Goal: Information Seeking & Learning: Learn about a topic

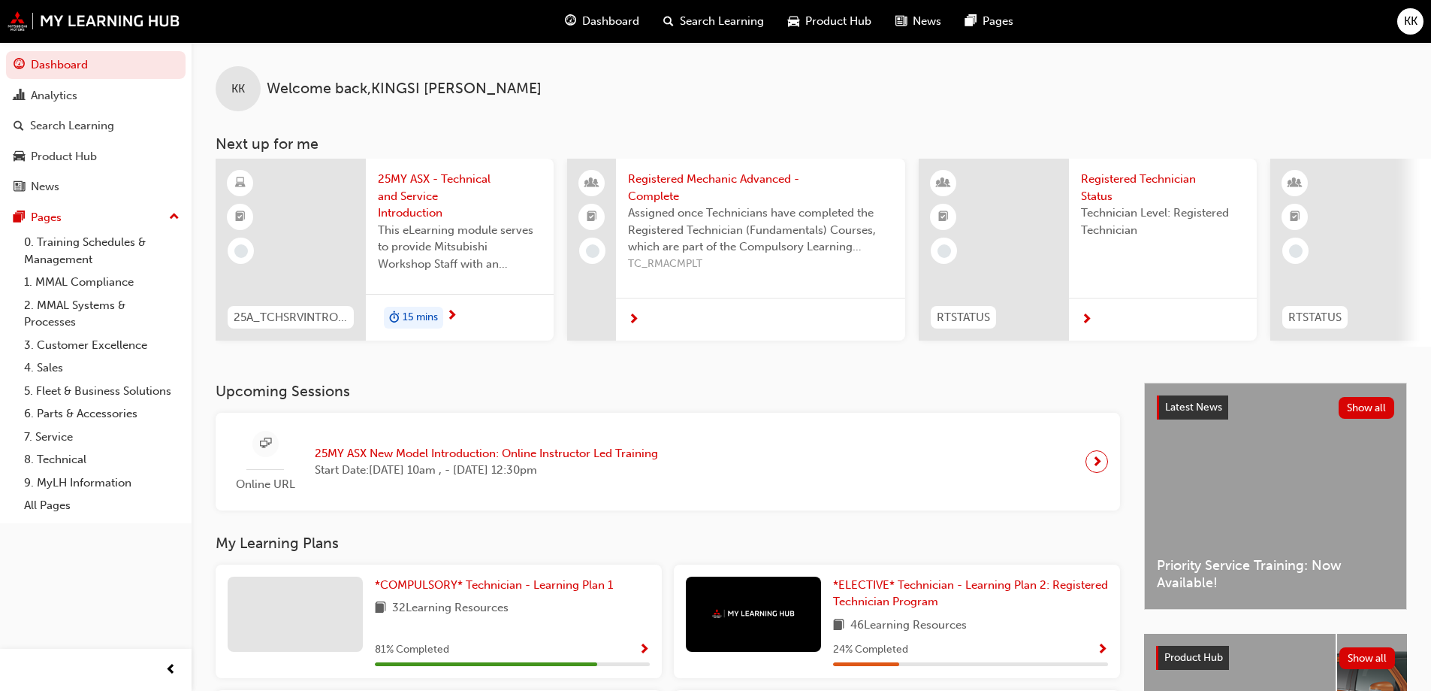
click at [823, 20] on span "Product Hub" at bounding box center [838, 21] width 66 height 17
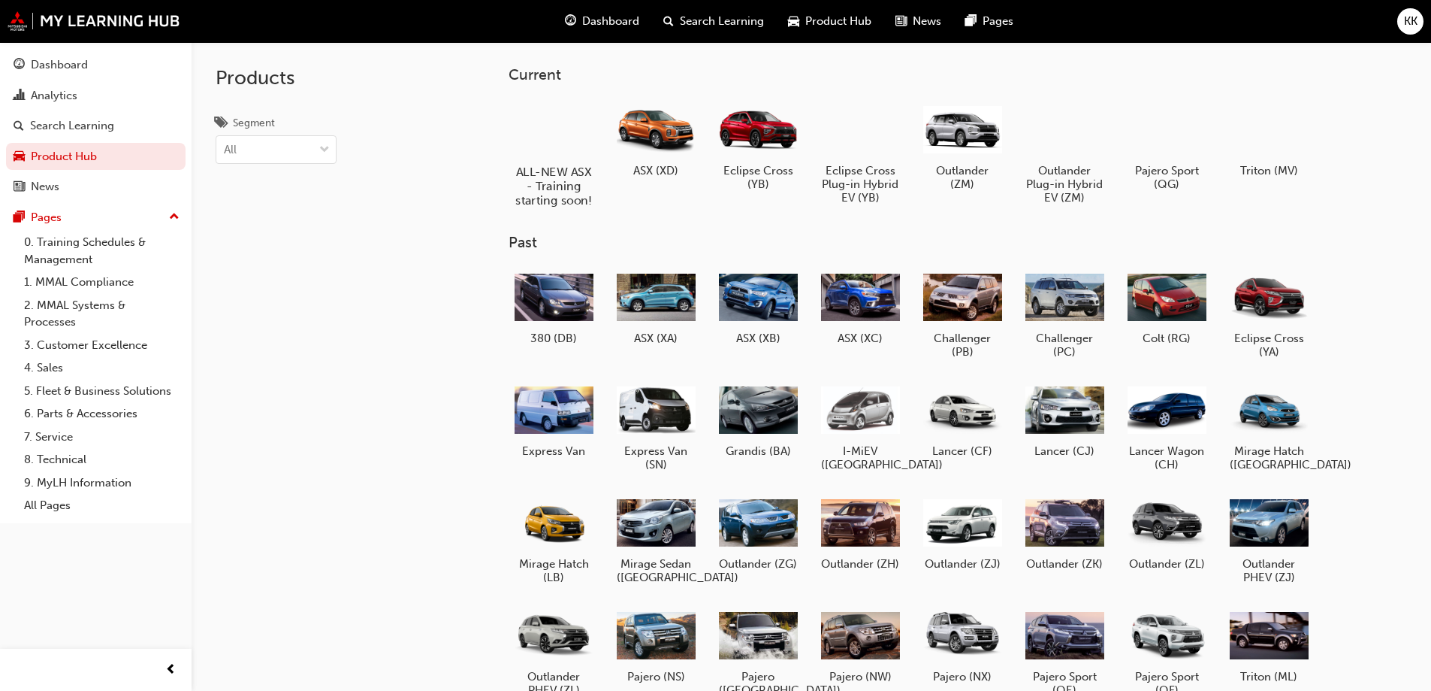
click at [547, 199] on h5 "ALL-NEW ASX - Training starting soon!" at bounding box center [553, 186] width 83 height 43
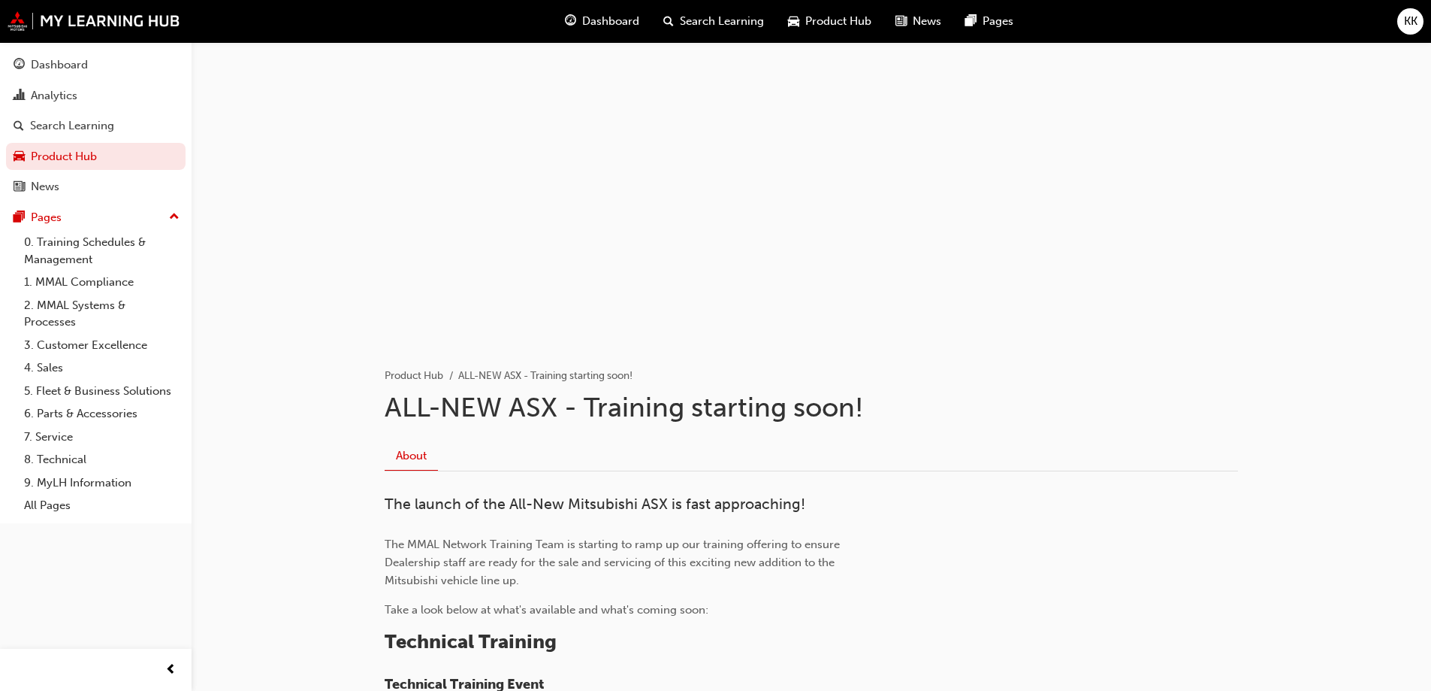
scroll to position [301, 0]
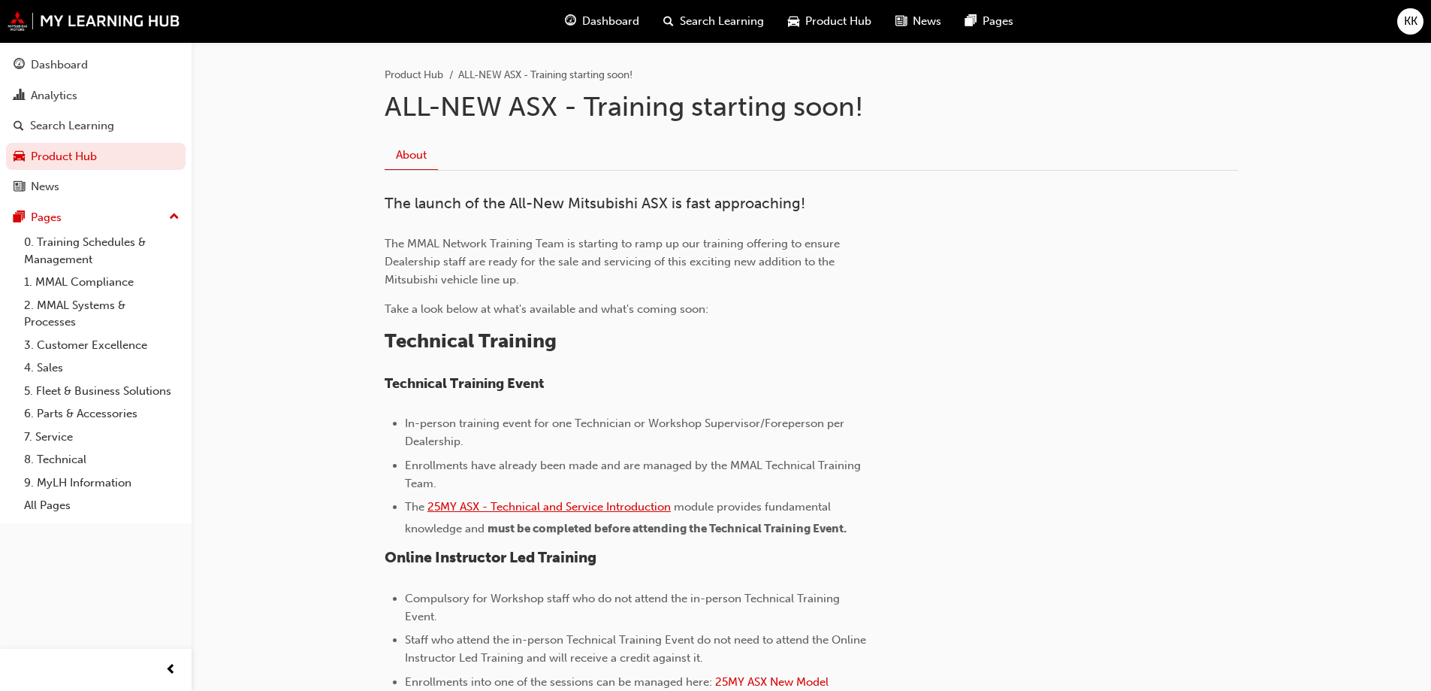
click at [552, 504] on span "25MY ASX - Technical and Service Introduction" at bounding box center [549, 507] width 243 height 14
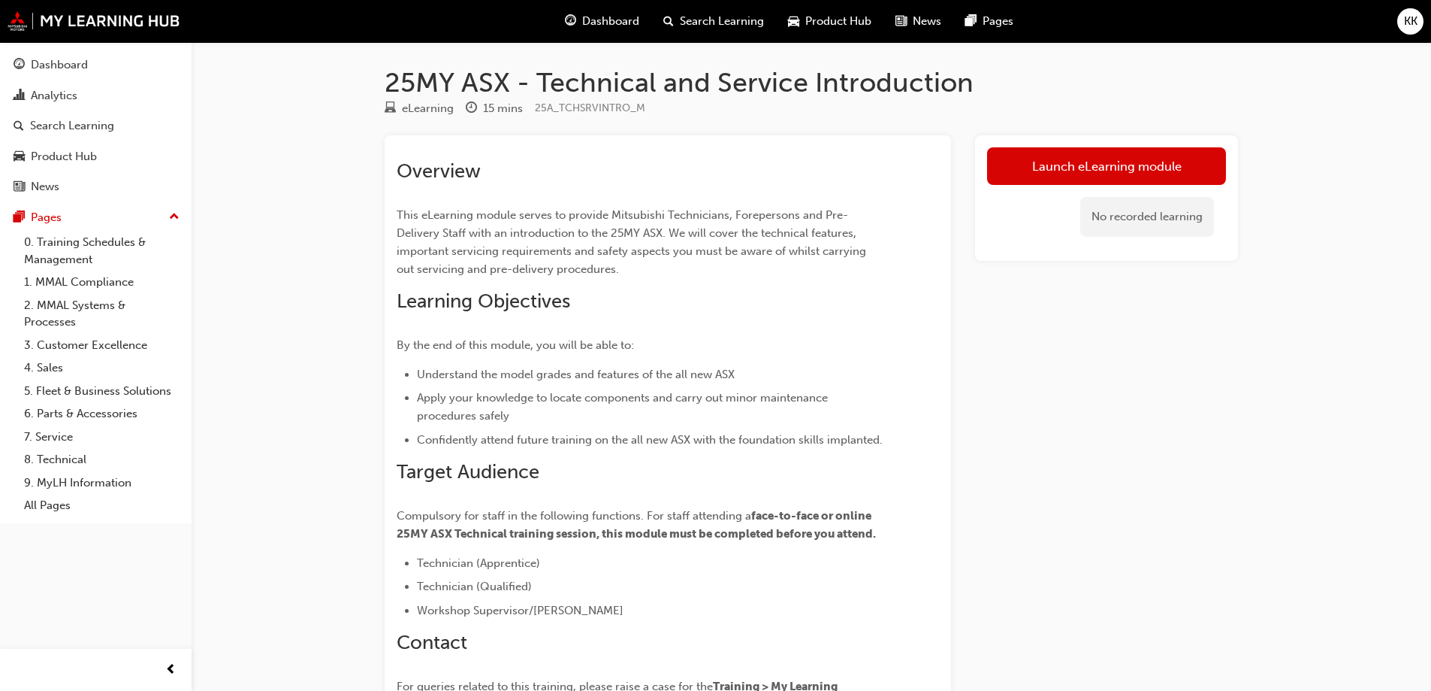
scroll to position [75, 0]
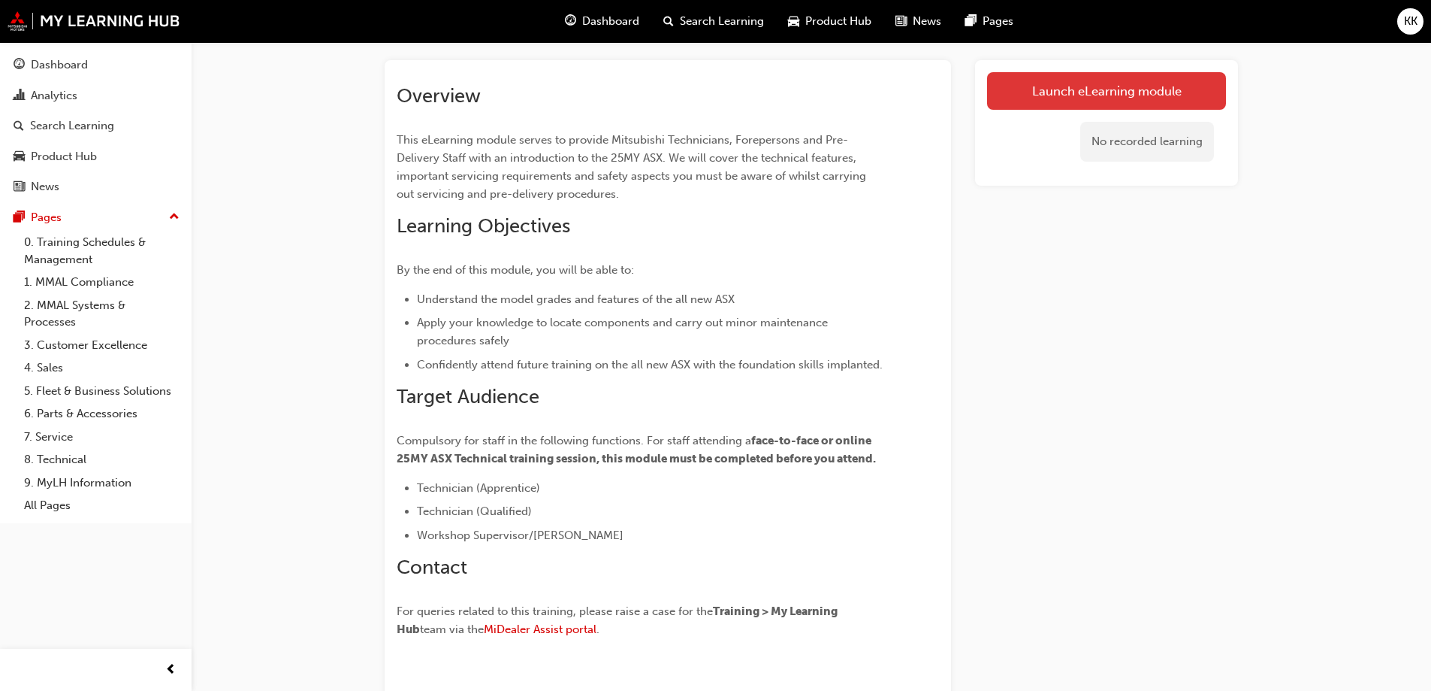
click at [1028, 87] on link "Launch eLearning module" at bounding box center [1106, 91] width 239 height 38
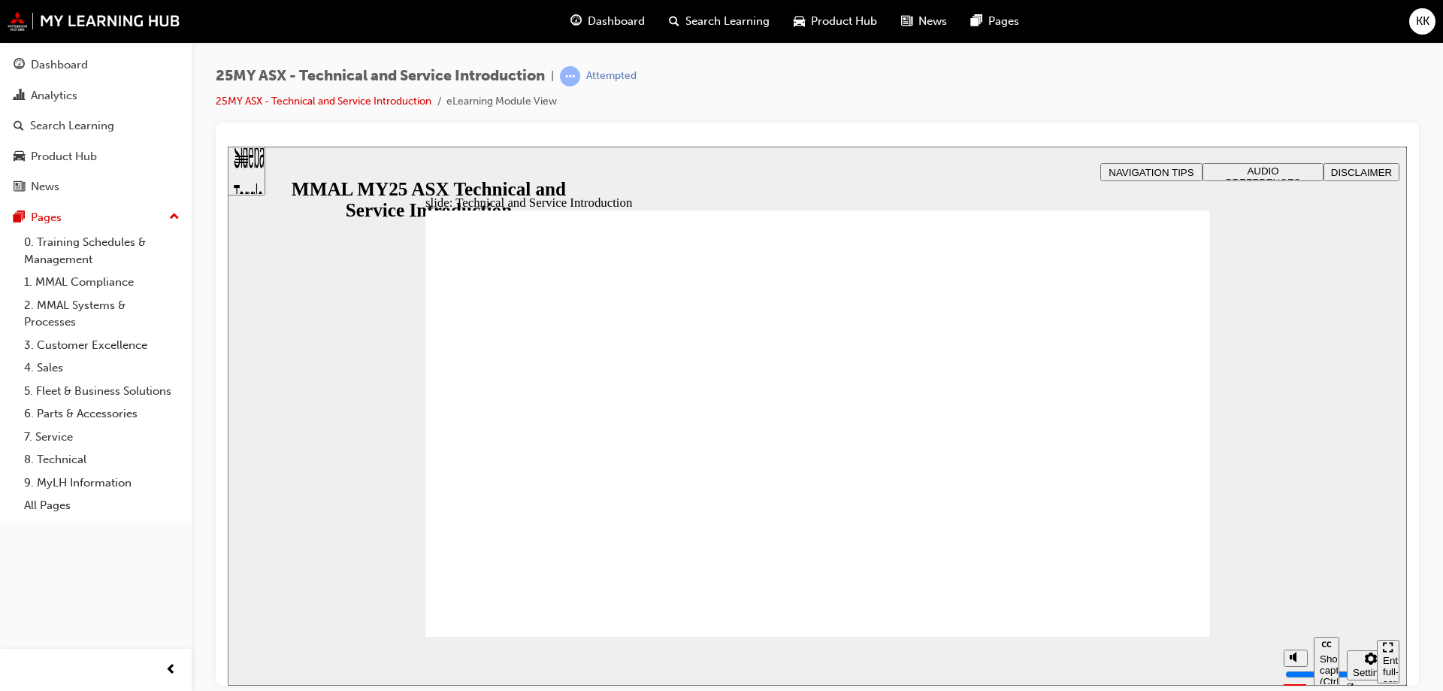
click at [811, 17] on span "Product Hub" at bounding box center [844, 21] width 66 height 17
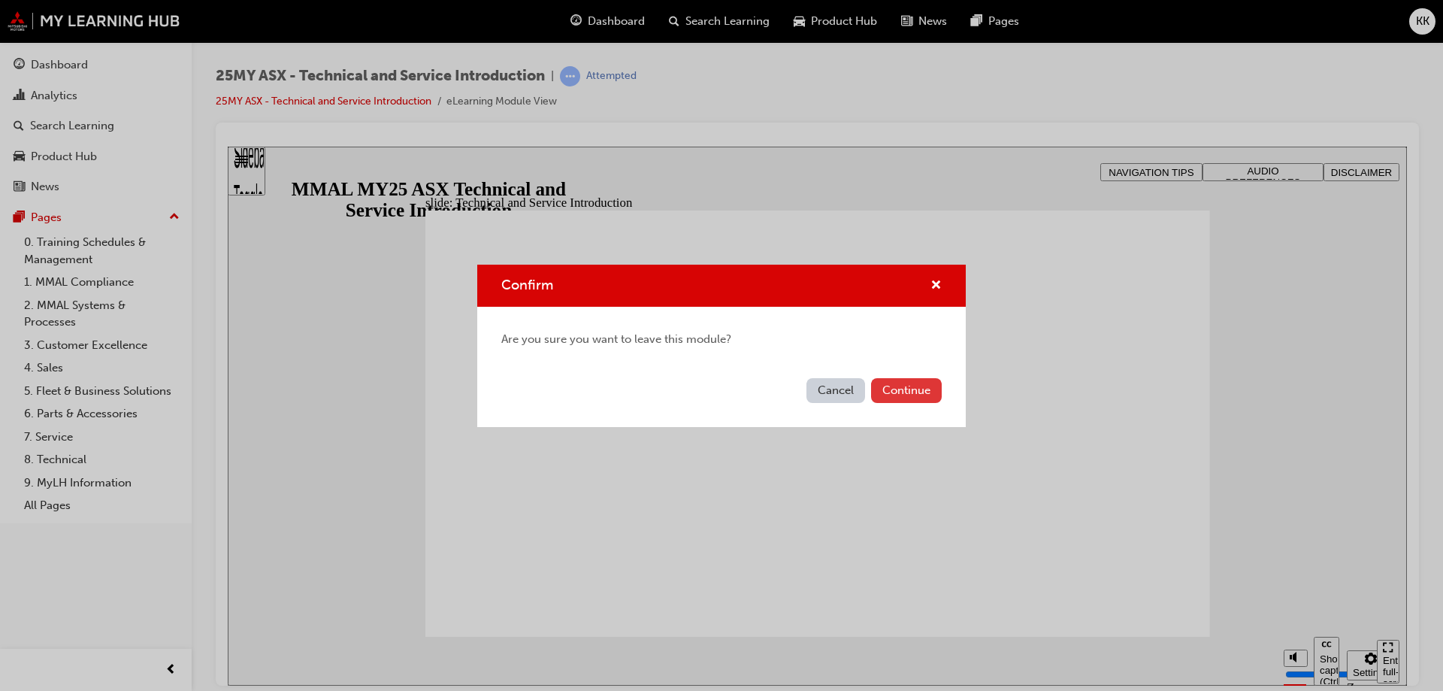
click at [888, 391] on button "Continue" at bounding box center [906, 390] width 71 height 25
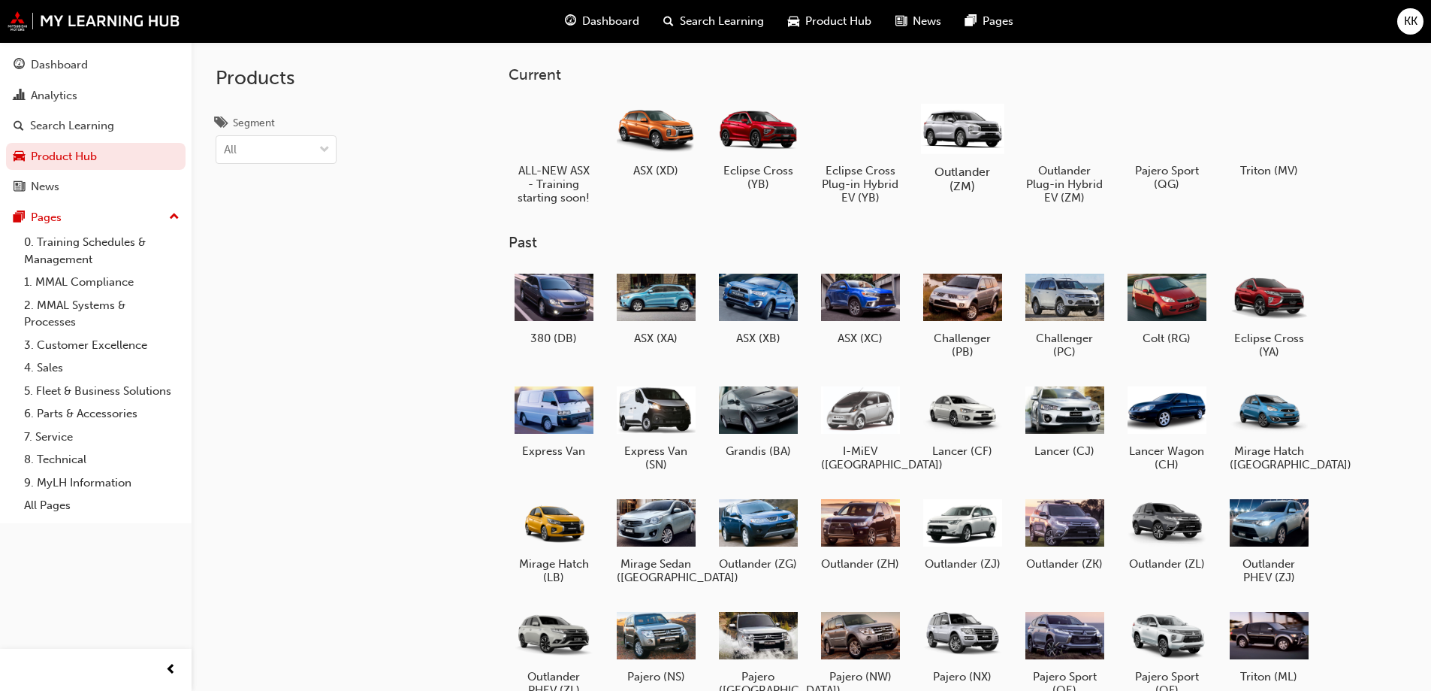
click at [971, 186] on h5 "Outlander (ZM)" at bounding box center [961, 179] width 83 height 29
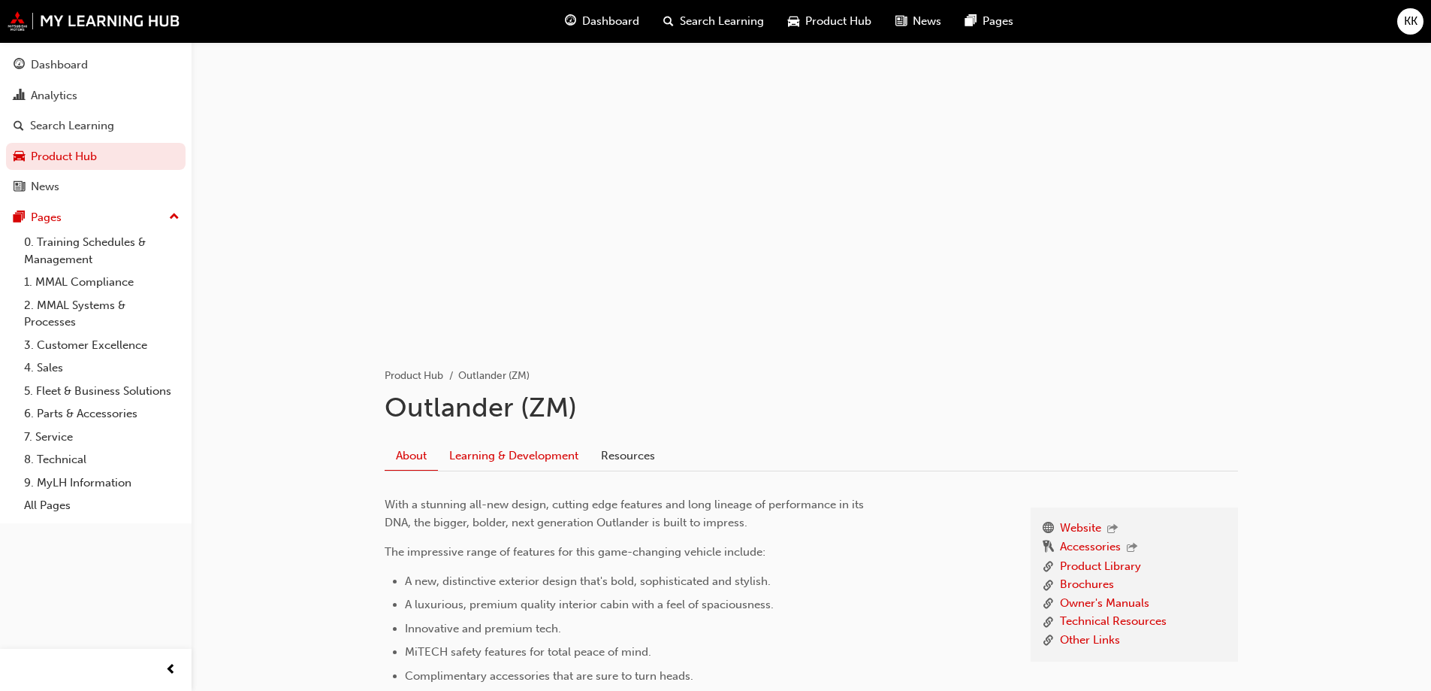
click at [530, 455] on link "Learning & Development" at bounding box center [514, 455] width 152 height 29
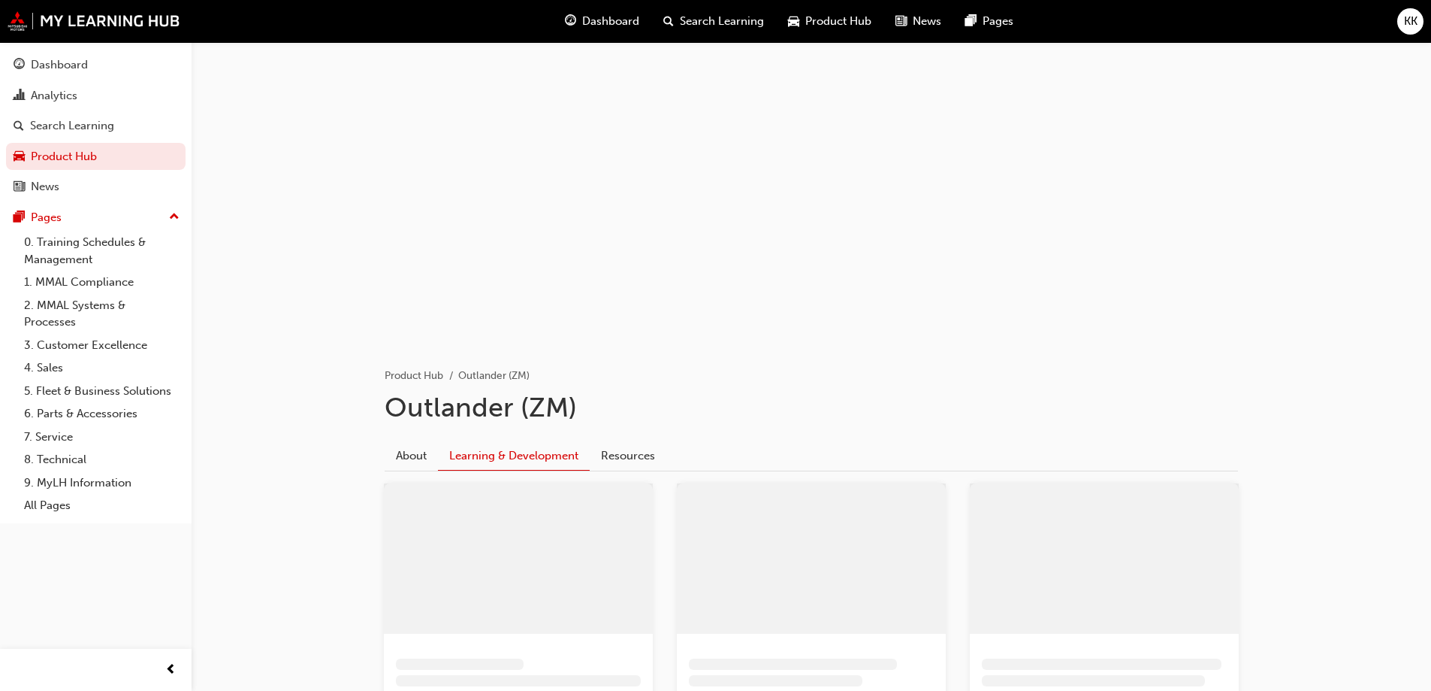
scroll to position [150, 0]
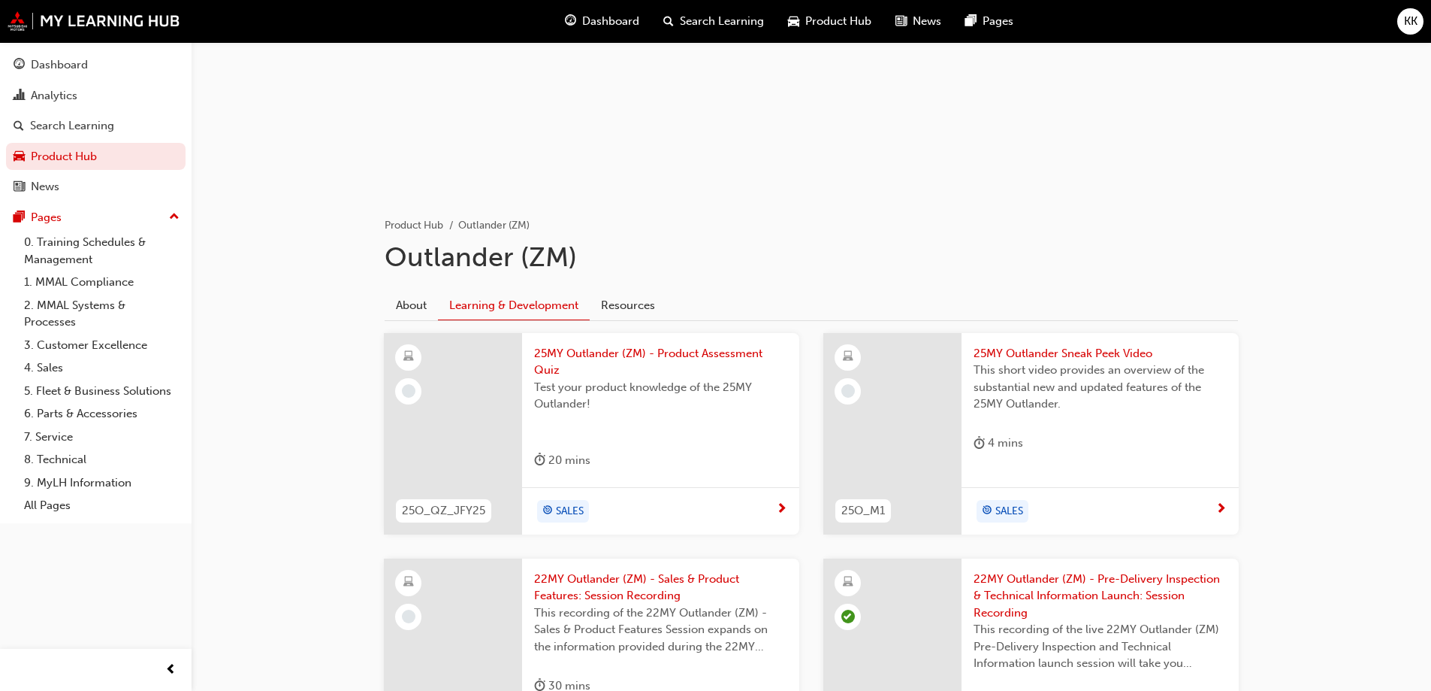
click at [657, 381] on span "Test your product knowledge of the 25MY Outlander!" at bounding box center [660, 396] width 253 height 34
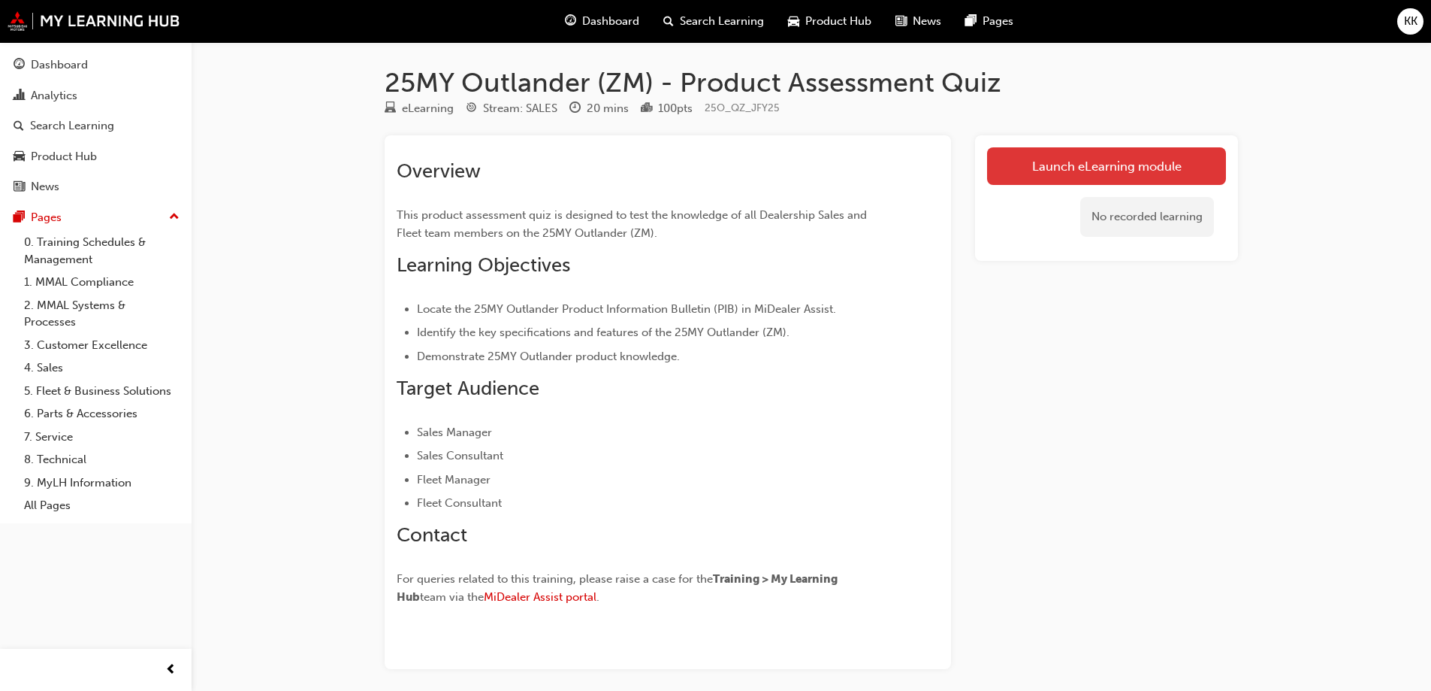
click at [1056, 177] on link "Launch eLearning module" at bounding box center [1106, 166] width 239 height 38
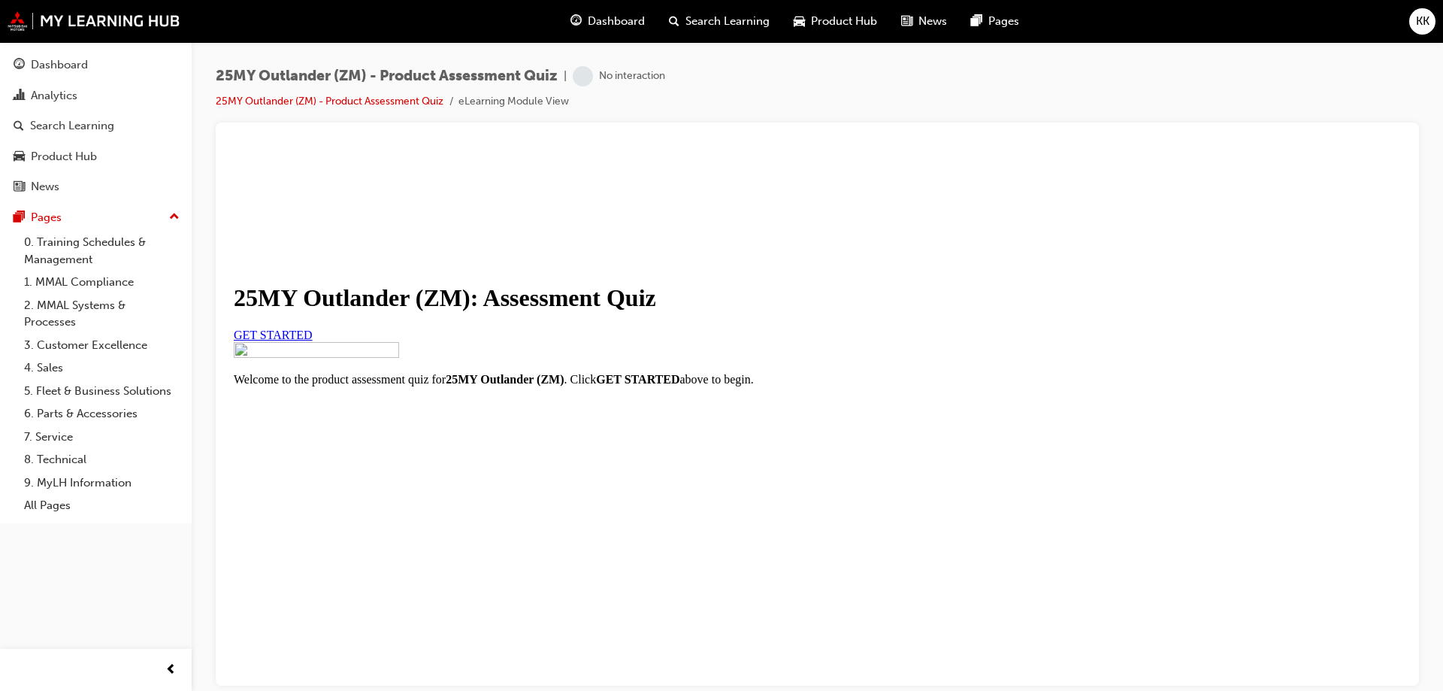
click at [313, 340] on link "GET STARTED" at bounding box center [273, 334] width 79 height 13
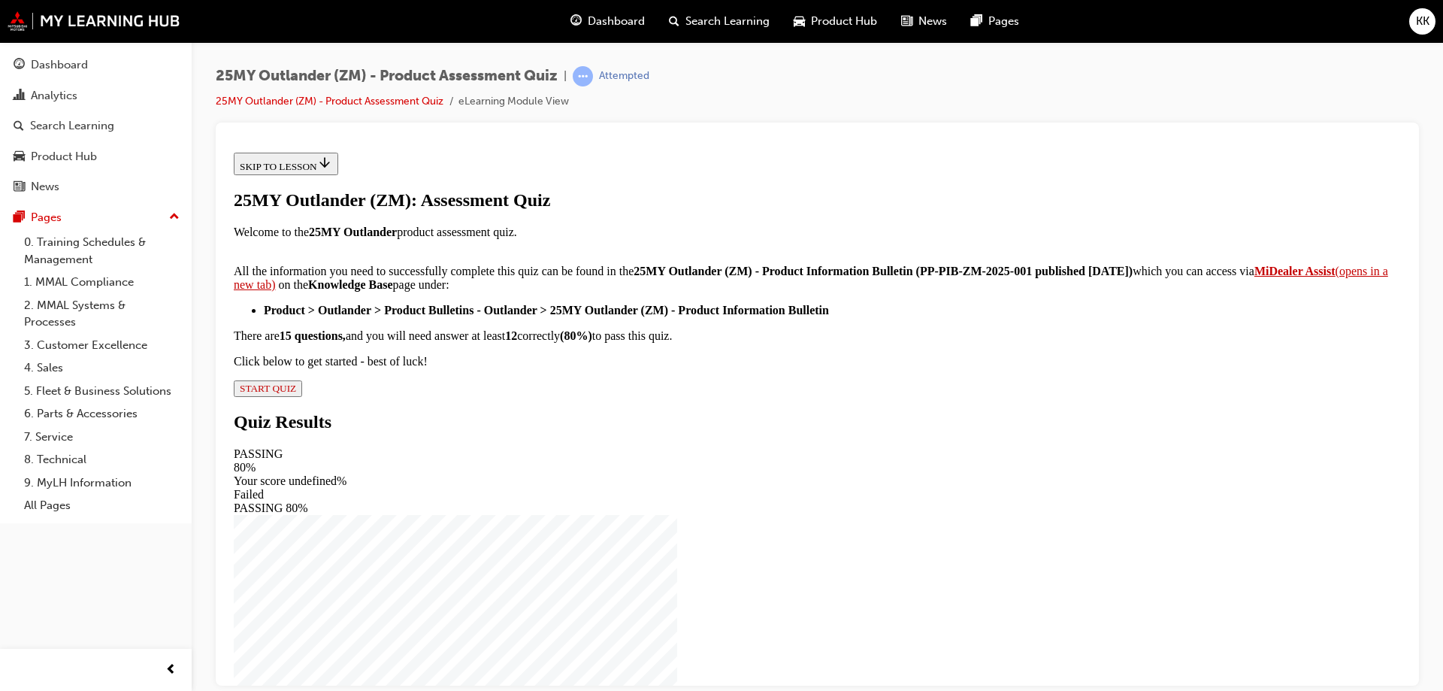
scroll to position [244, 0]
click at [608, 396] on div "25MY Outlander (ZM): Assessment Quiz Welcome to the 25MY Outlander product asse…" at bounding box center [817, 292] width 1167 height 207
click at [296, 393] on span "START QUIZ" at bounding box center [268, 387] width 56 height 11
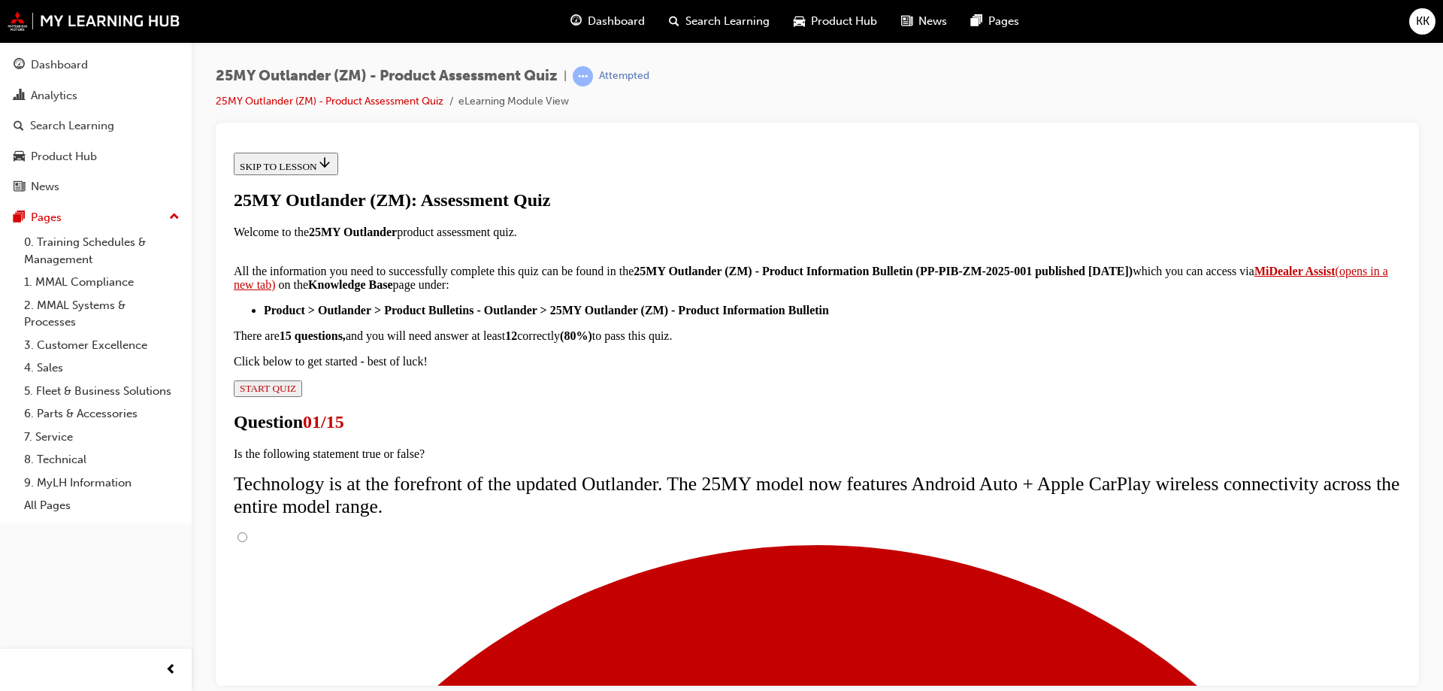
scroll to position [2, 0]
click at [247, 531] on input "True" at bounding box center [242, 536] width 10 height 10
radio input "true"
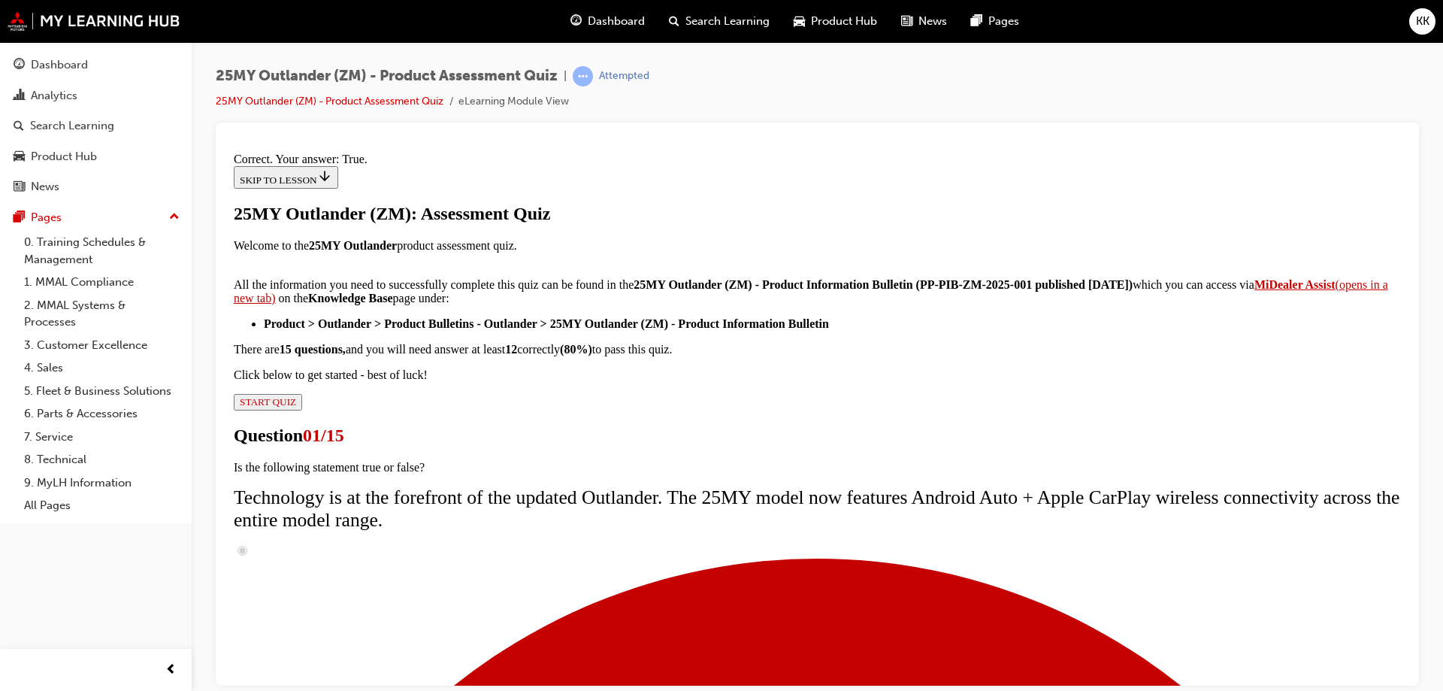
scroll to position [176, 0]
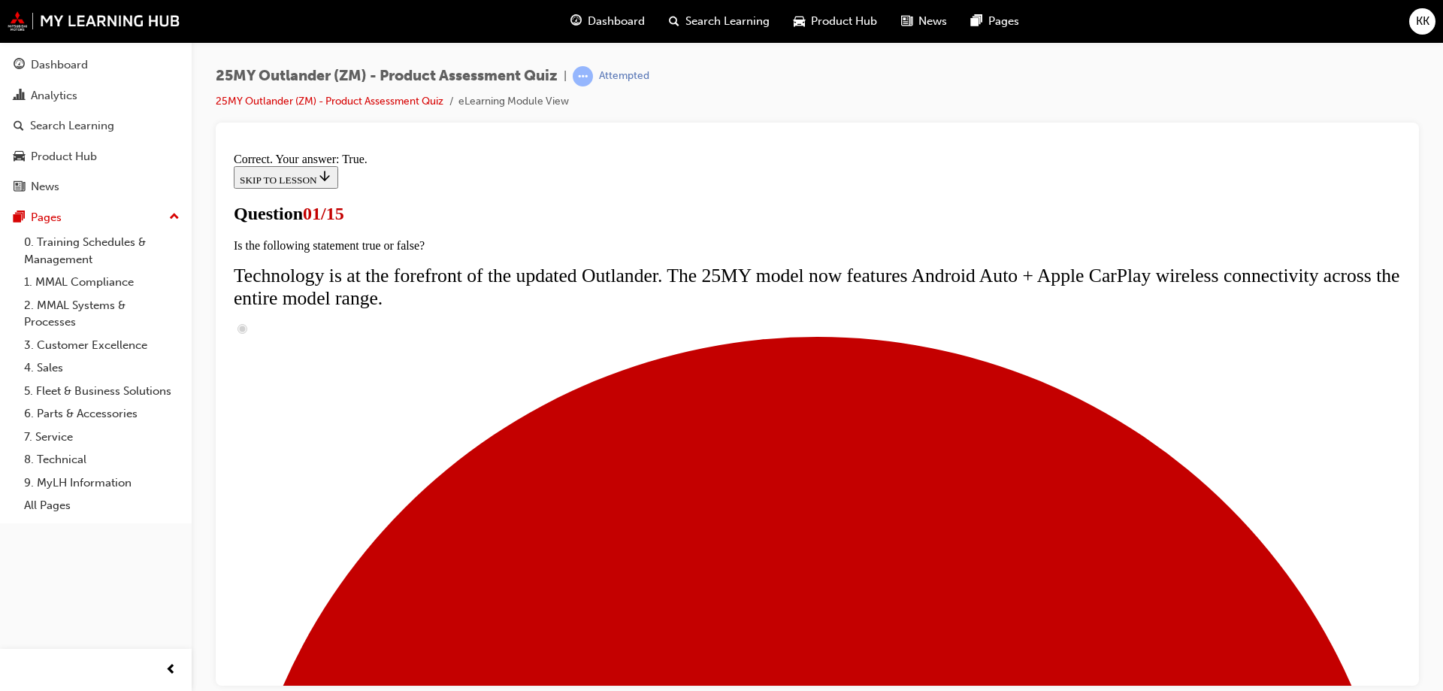
scroll to position [153, 0]
radio input "true"
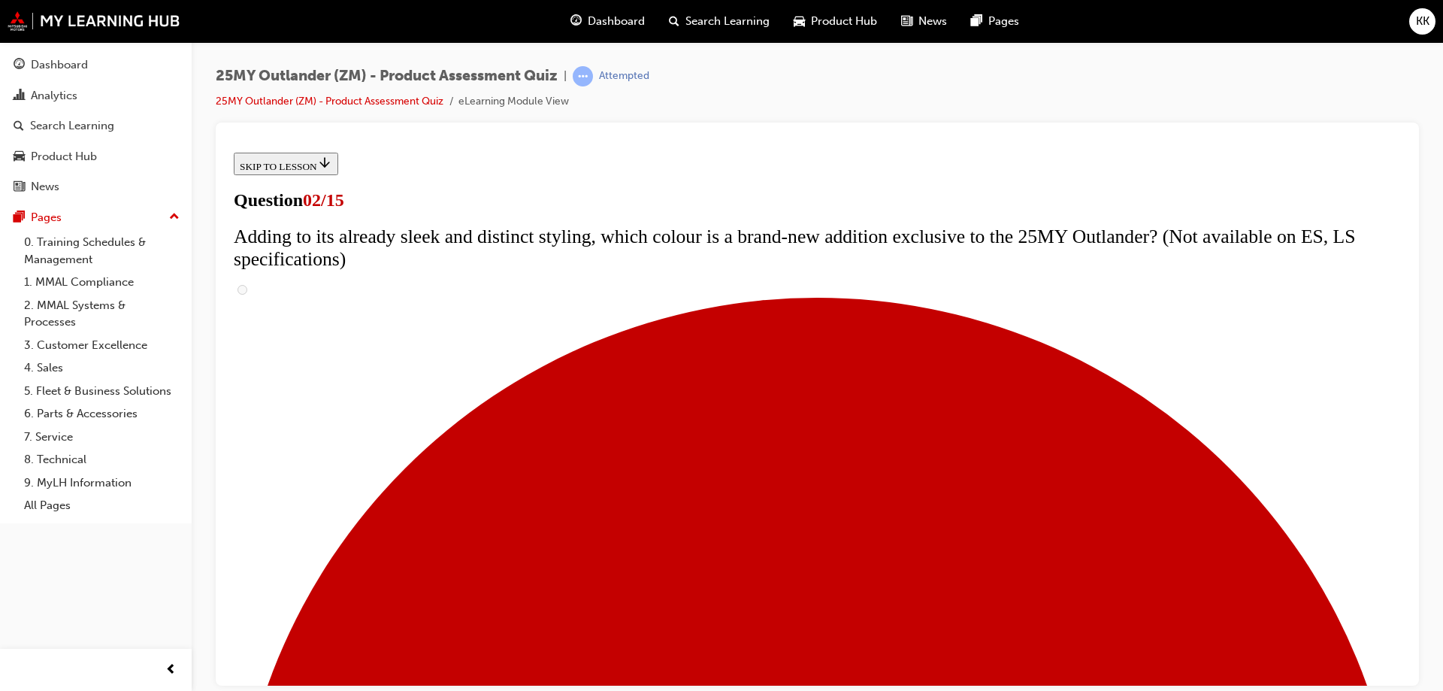
scroll to position [303, 0]
checkbox input "true"
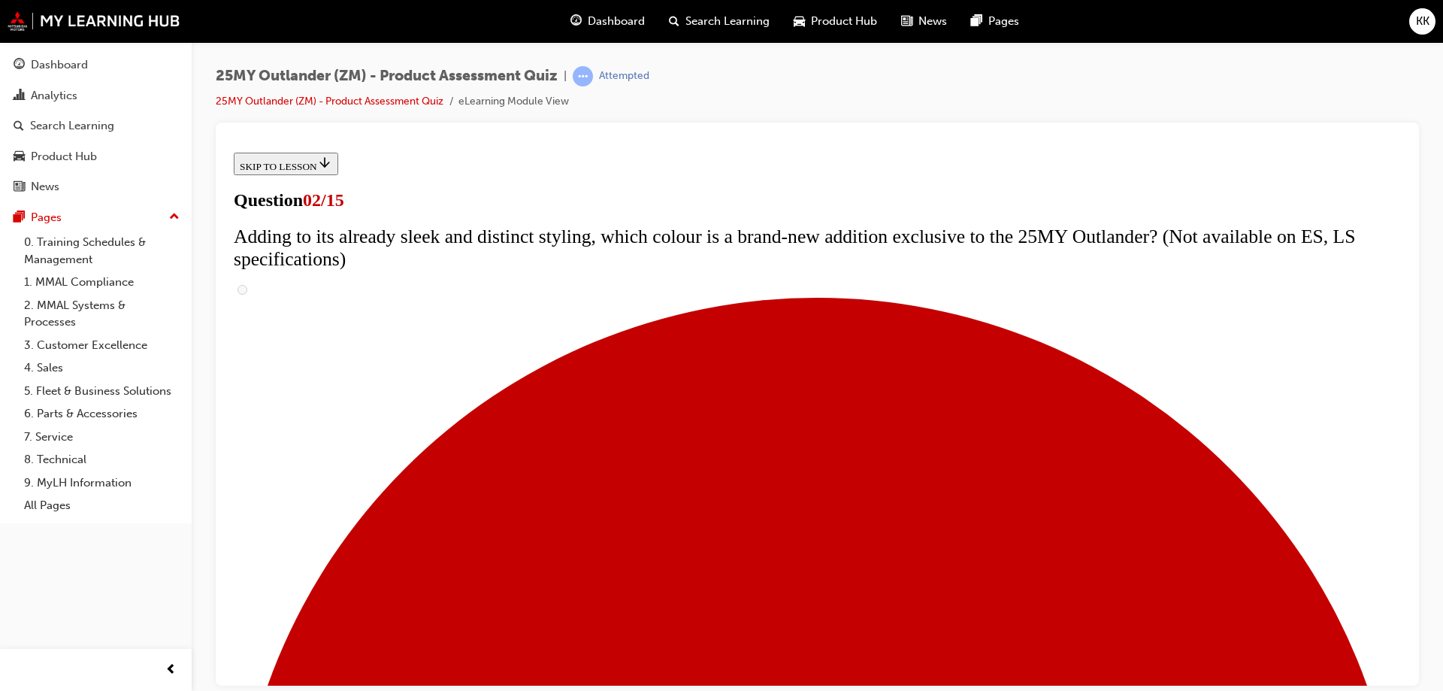
checkbox input "true"
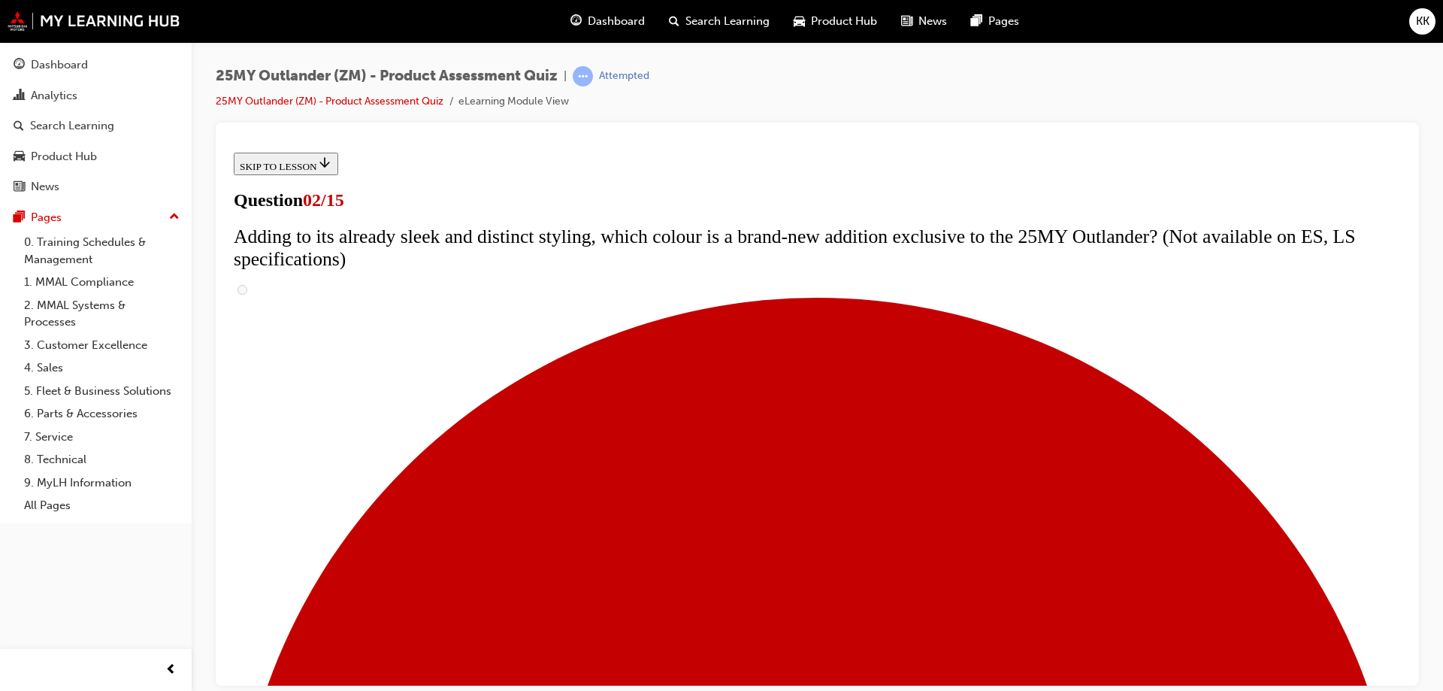
checkbox input "false"
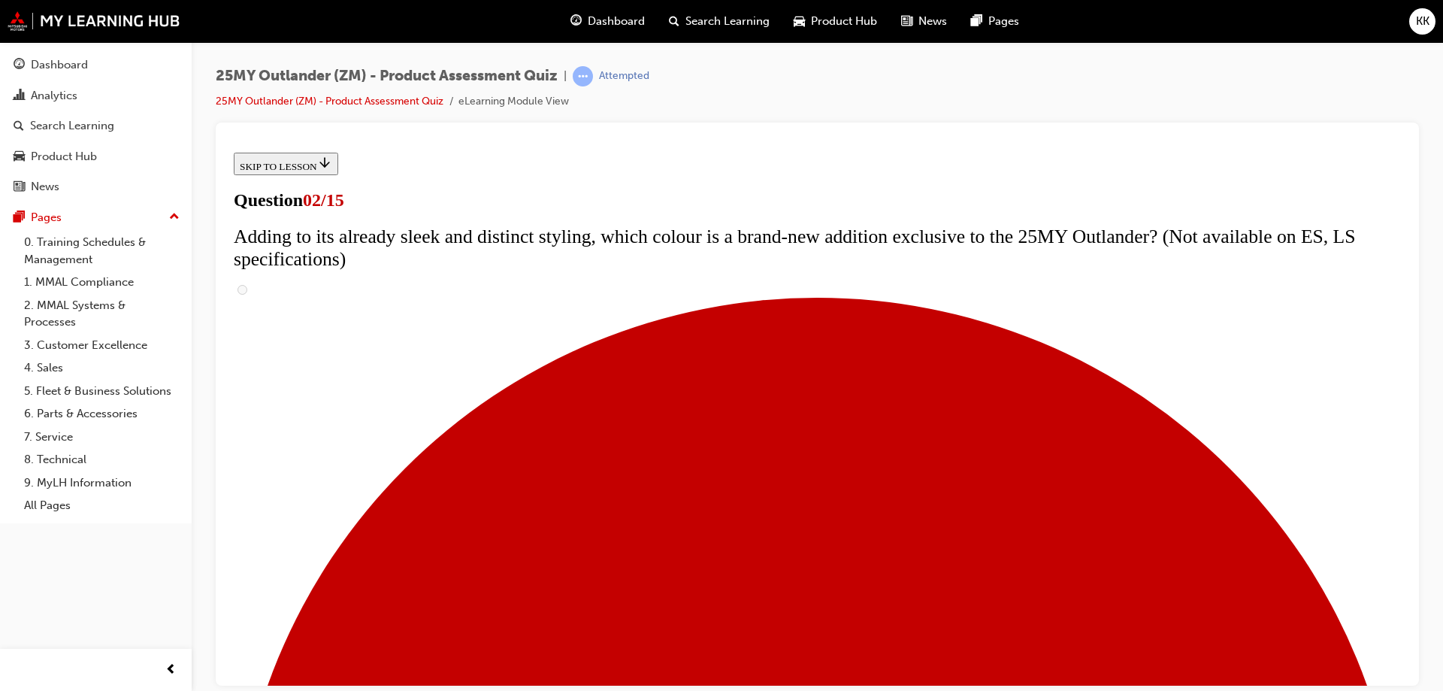
checkbox input "false"
checkbox input "true"
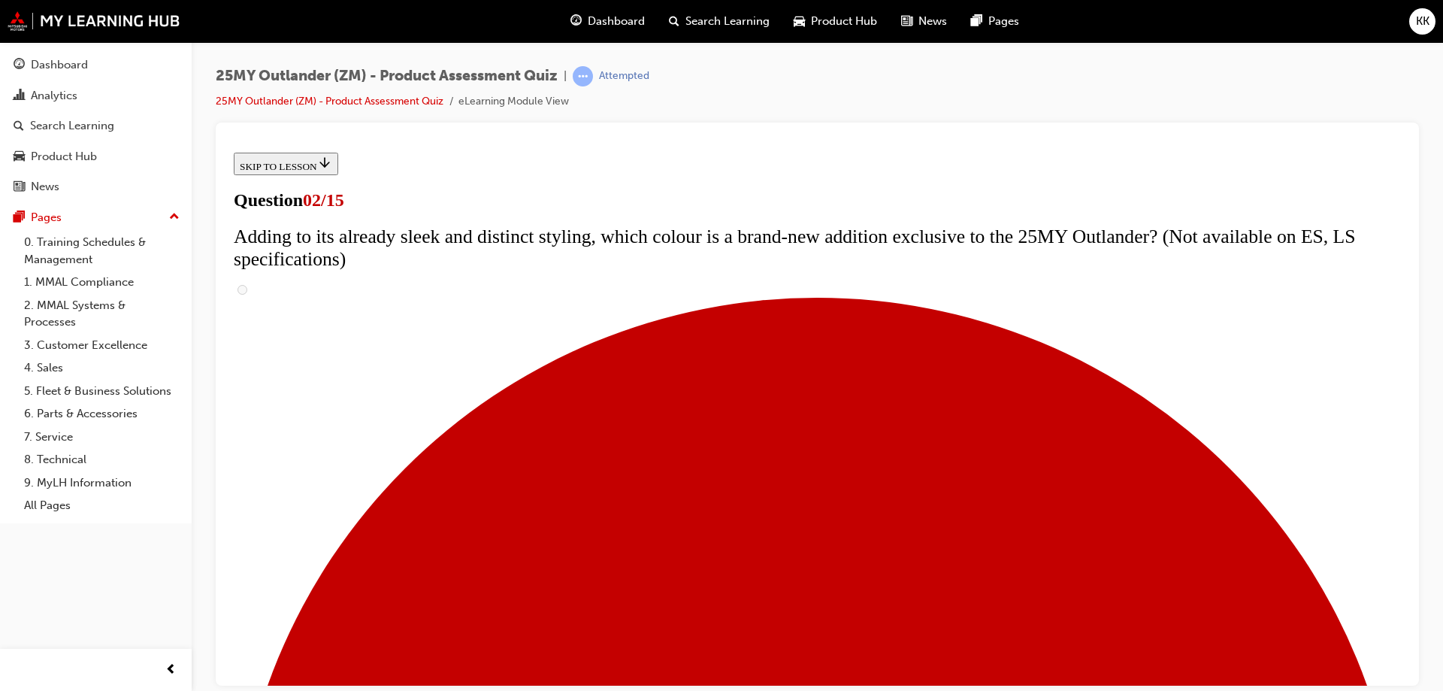
checkbox input "true"
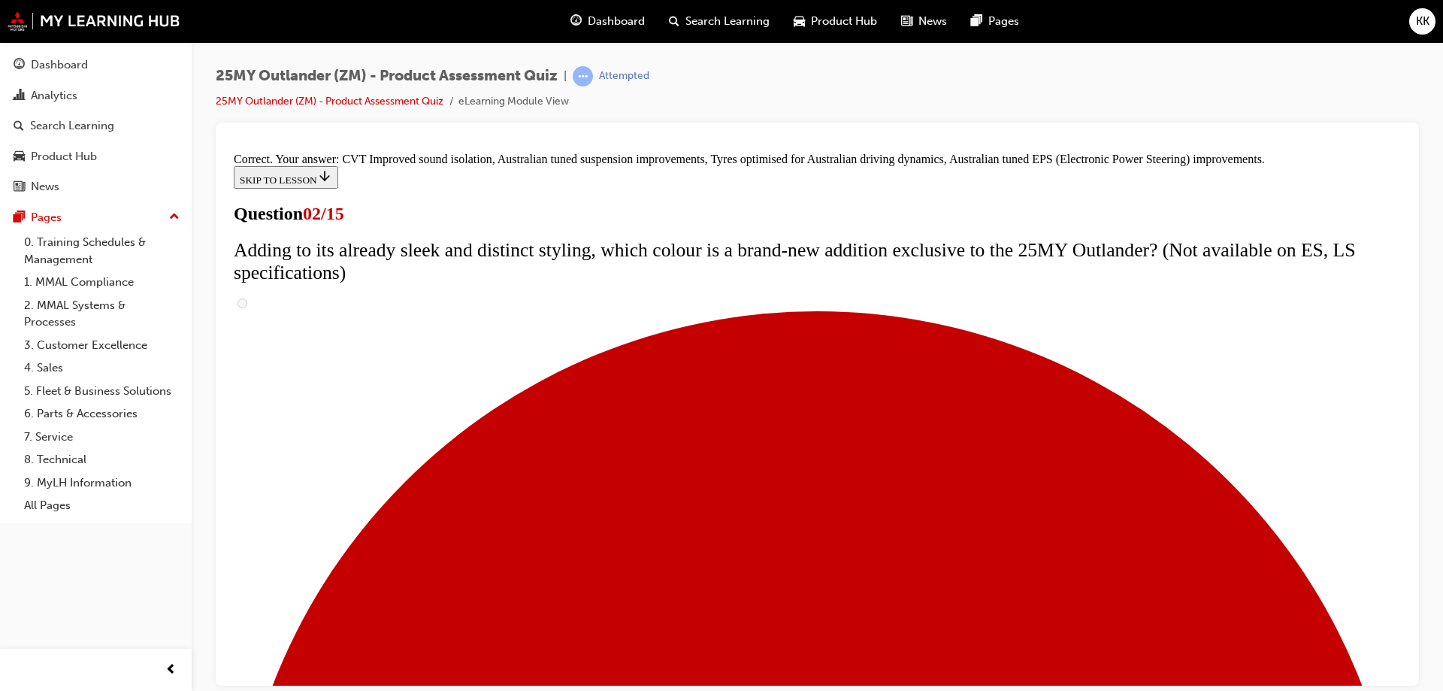
scroll to position [416, 0]
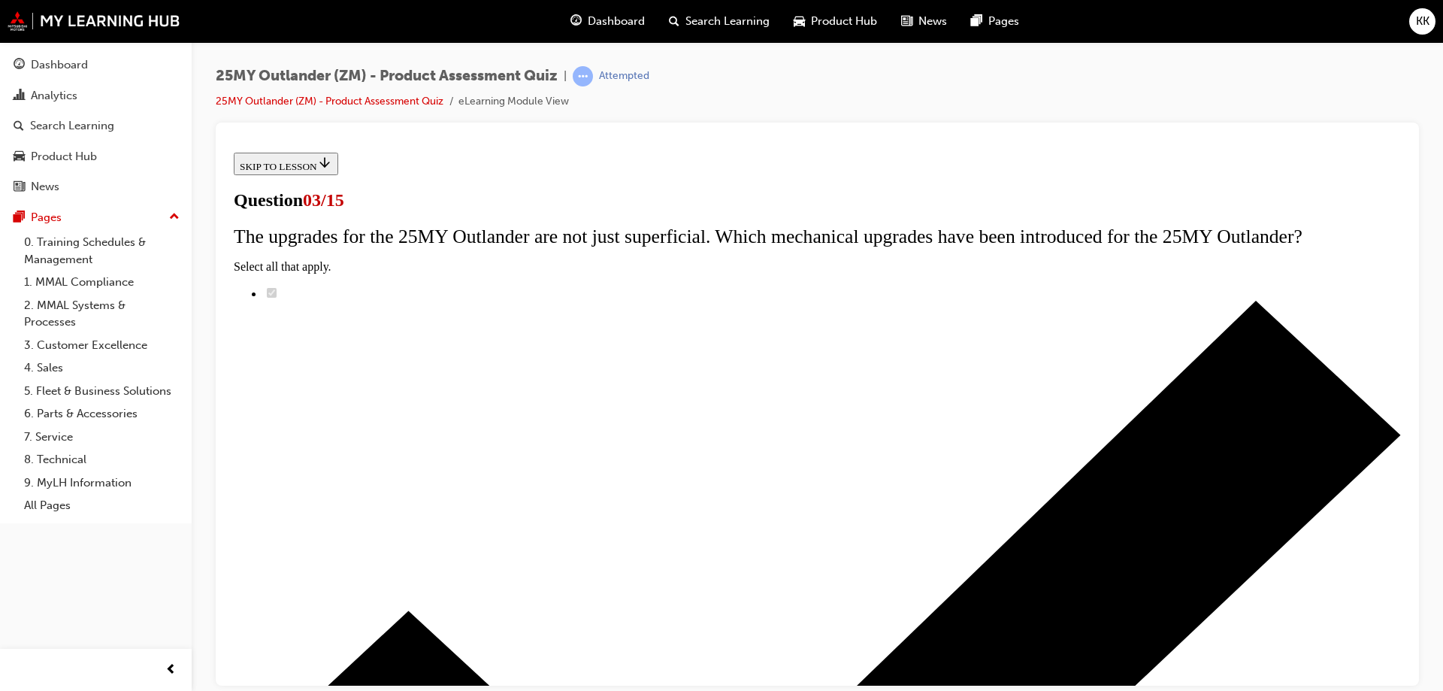
scroll to position [153, 0]
radio input "true"
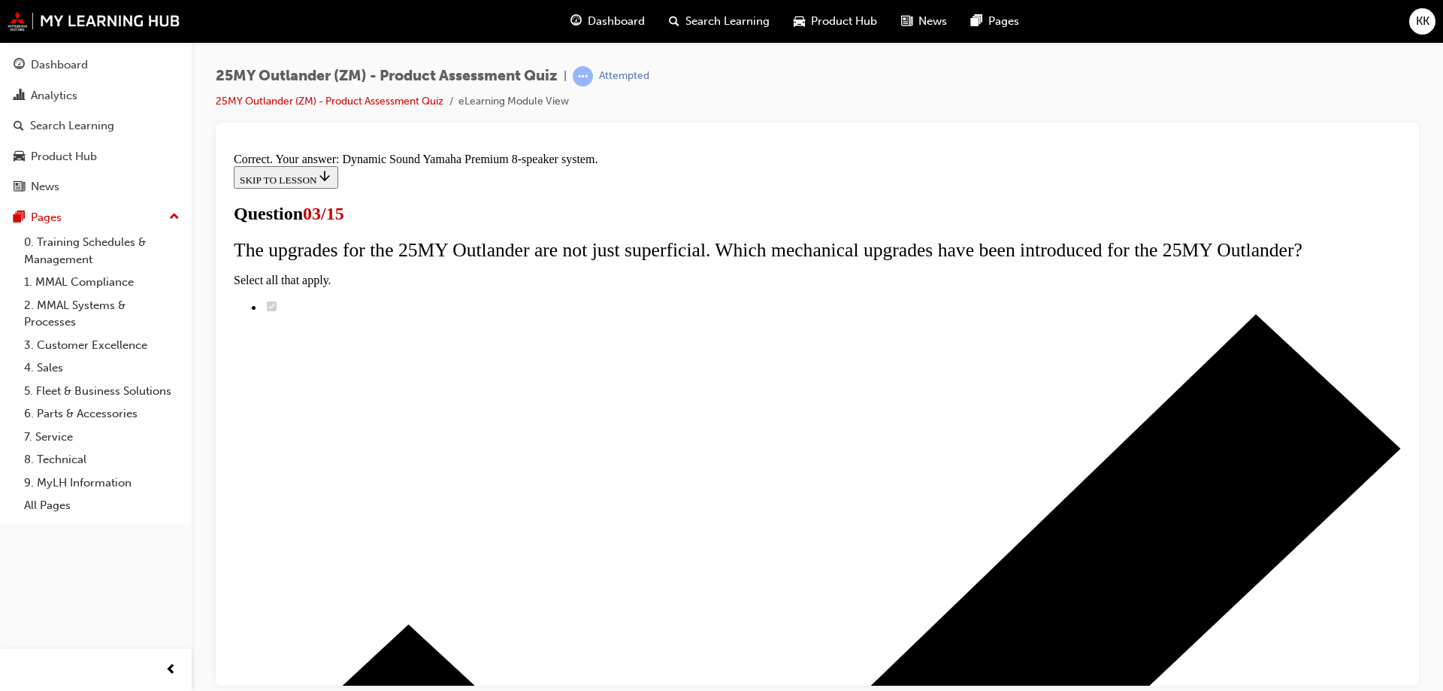
scroll to position [232, 0]
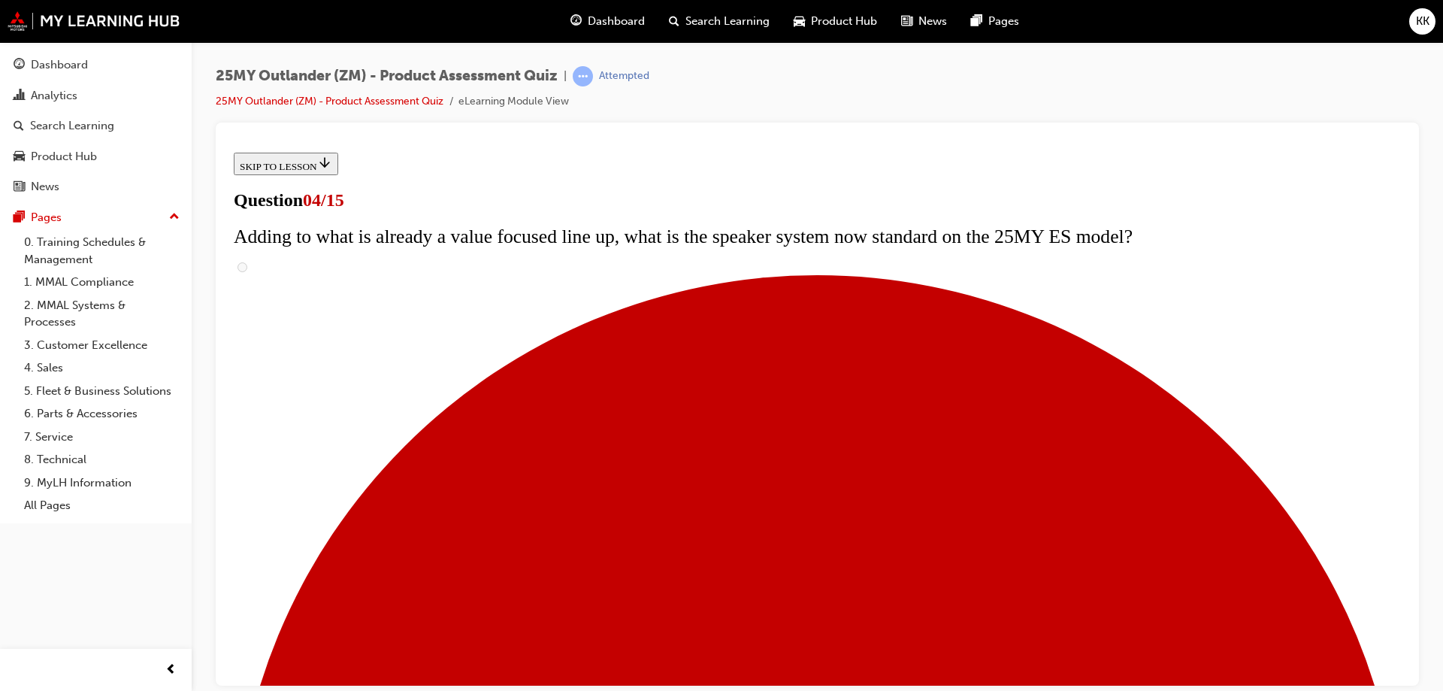
scroll to position [228, 0]
checkbox input "true"
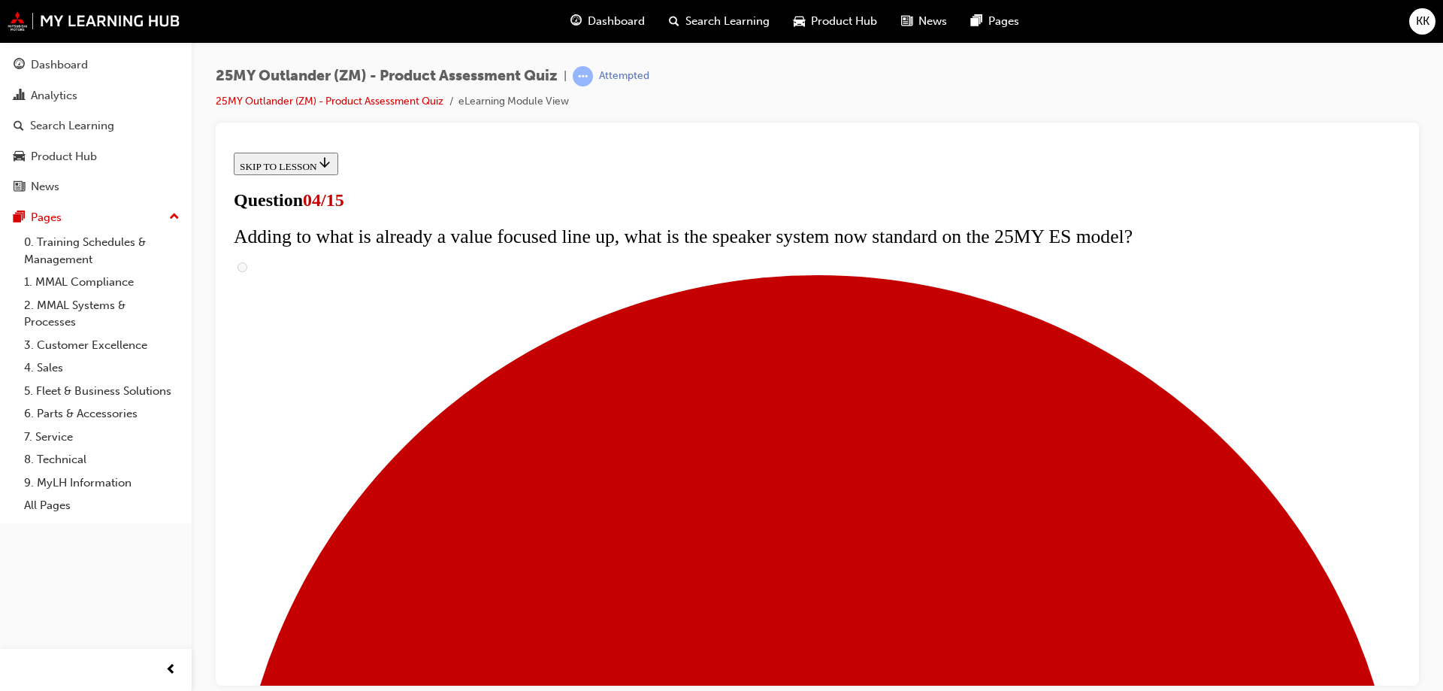
checkbox input "true"
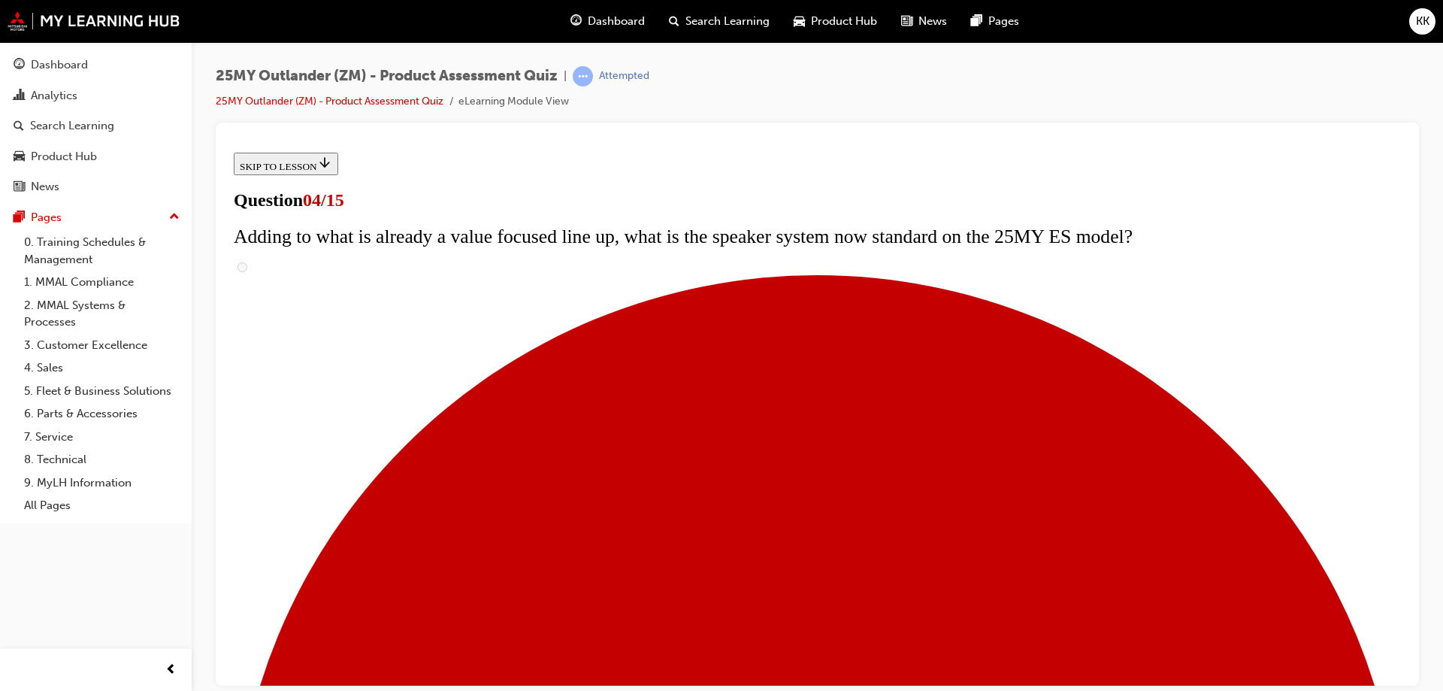
checkbox input "true"
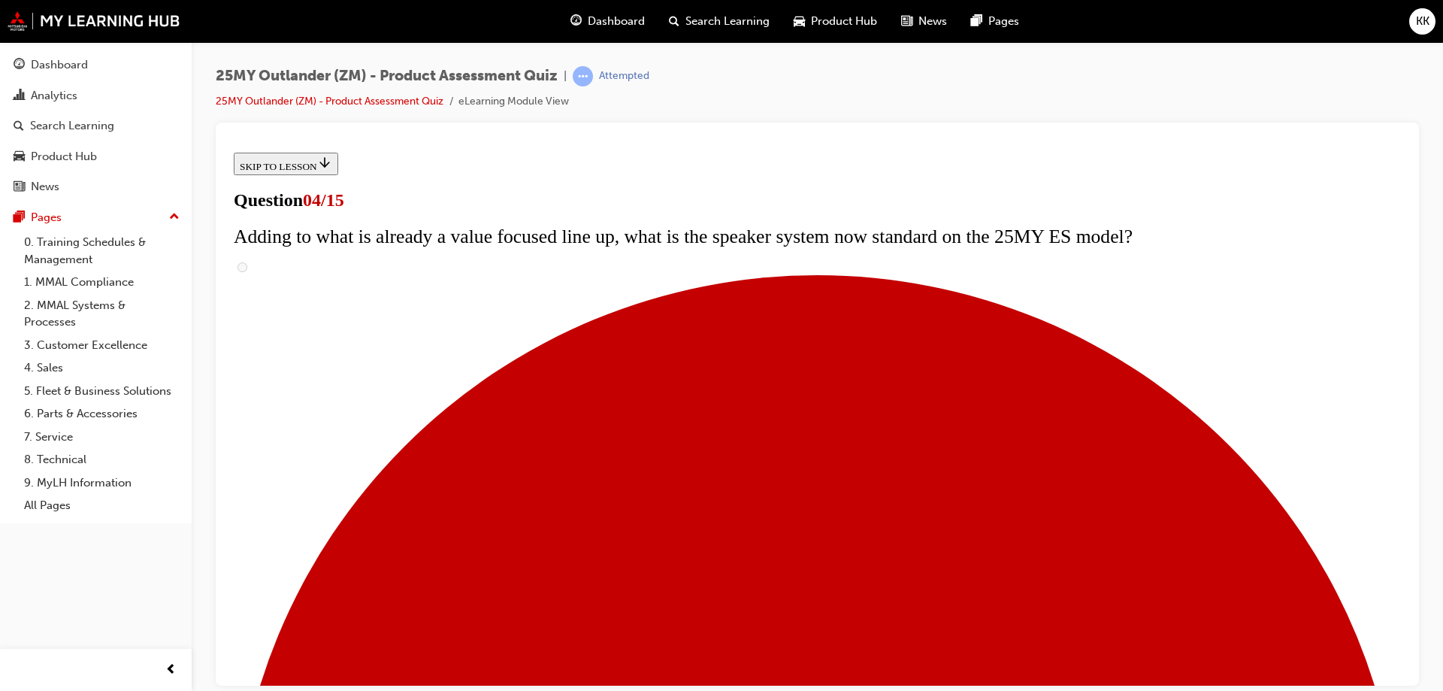
checkbox input "true"
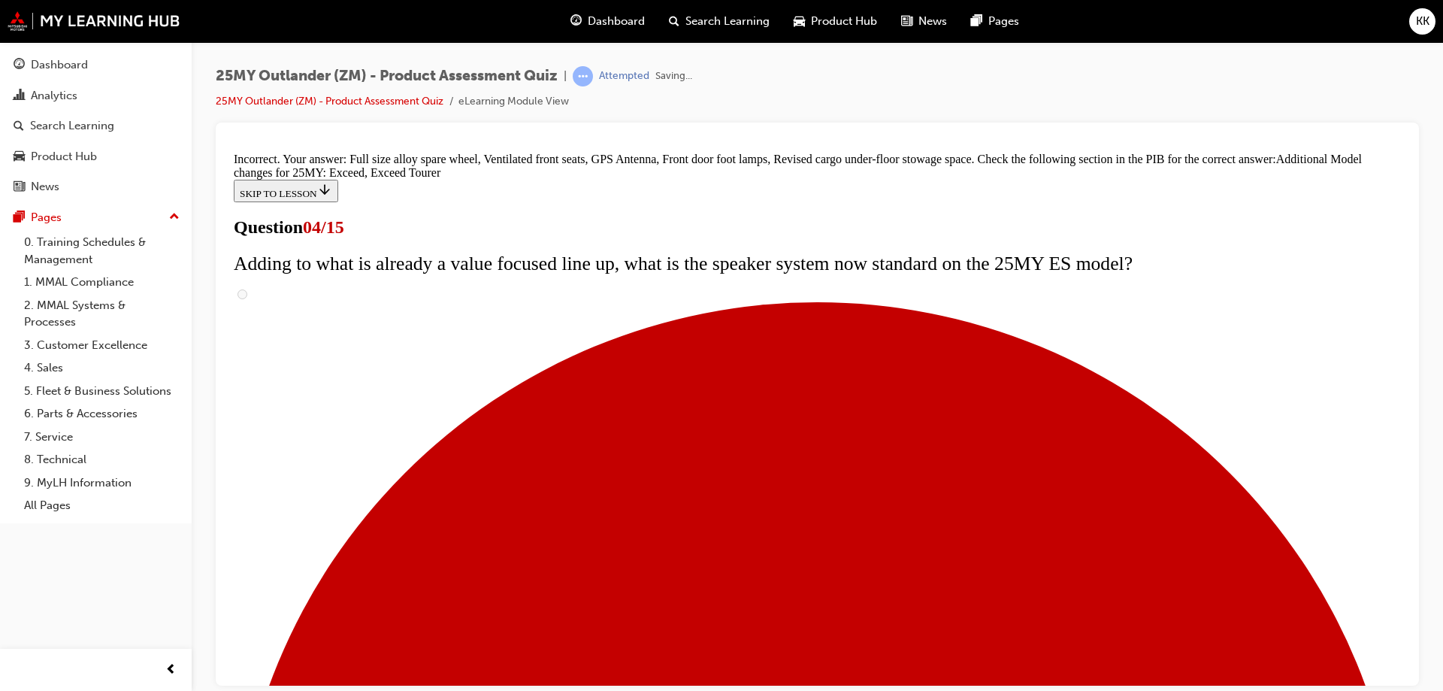
scroll to position [569, 0]
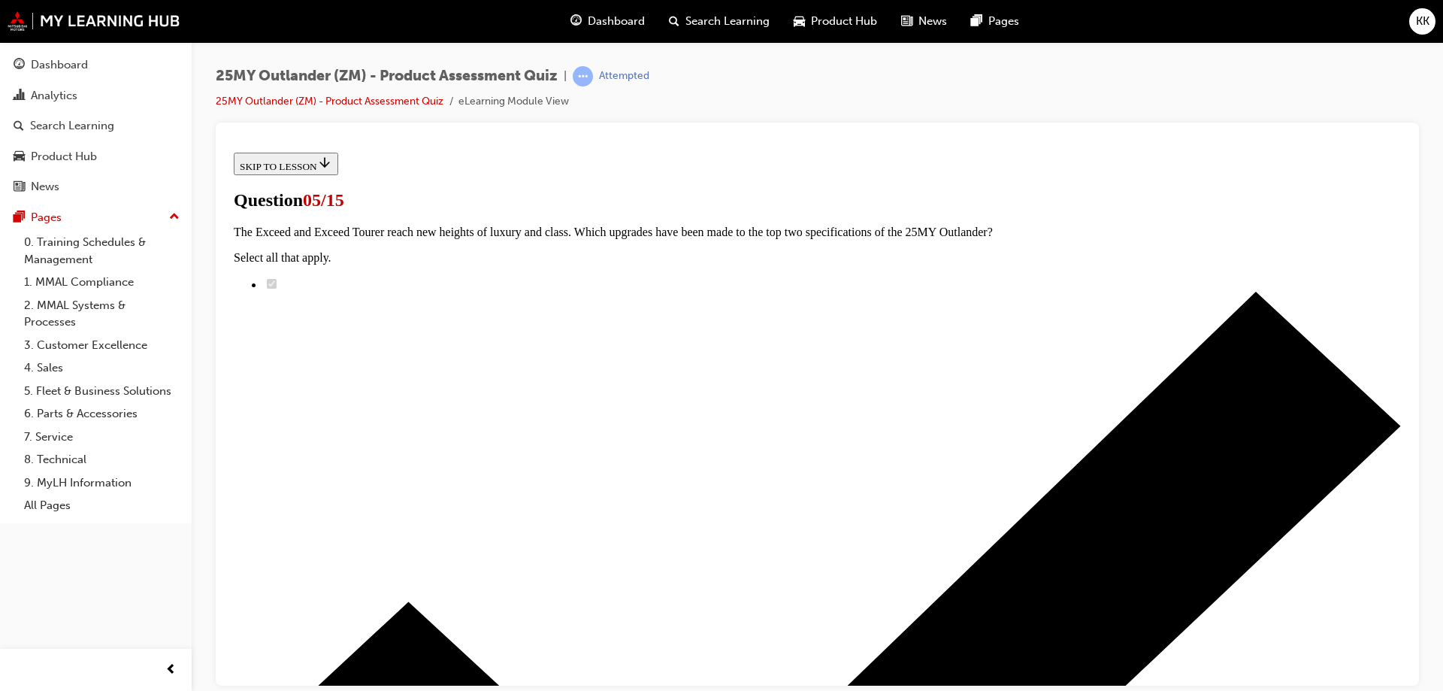
scroll to position [153, 0]
radio input "true"
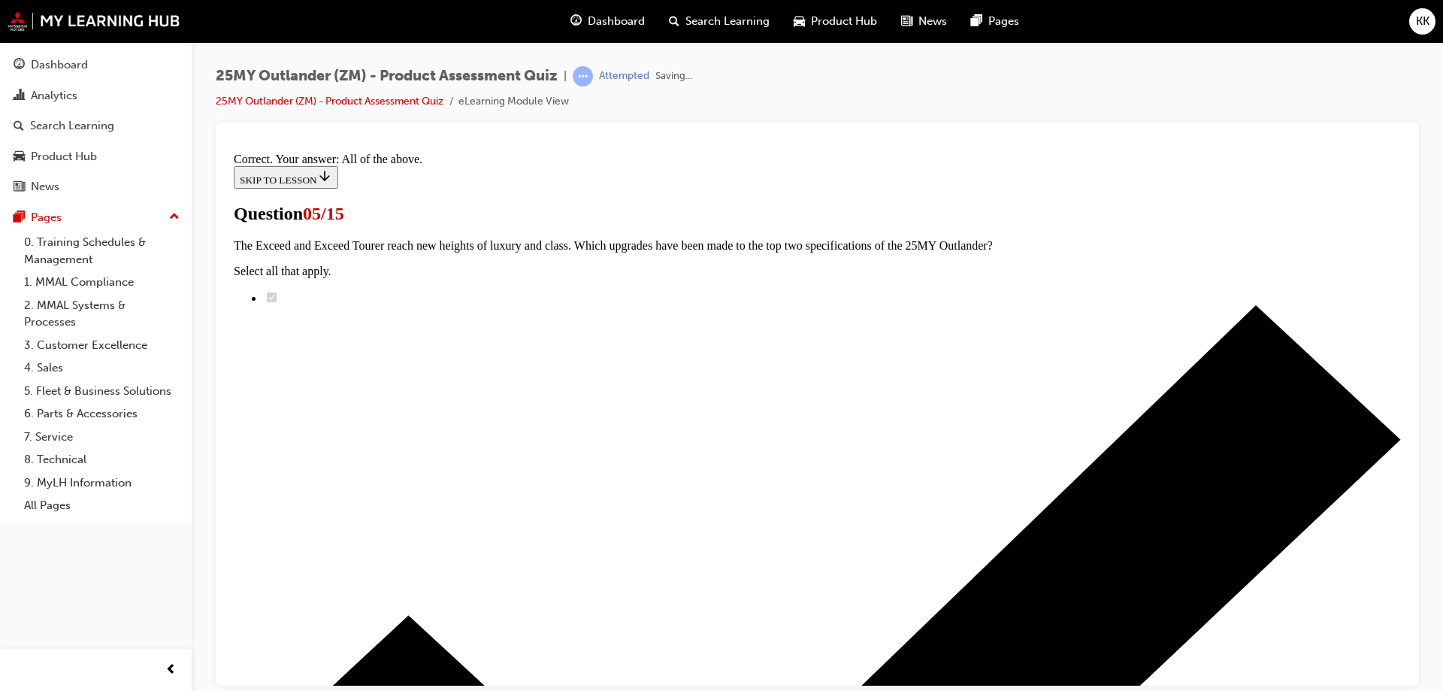
scroll to position [365, 0]
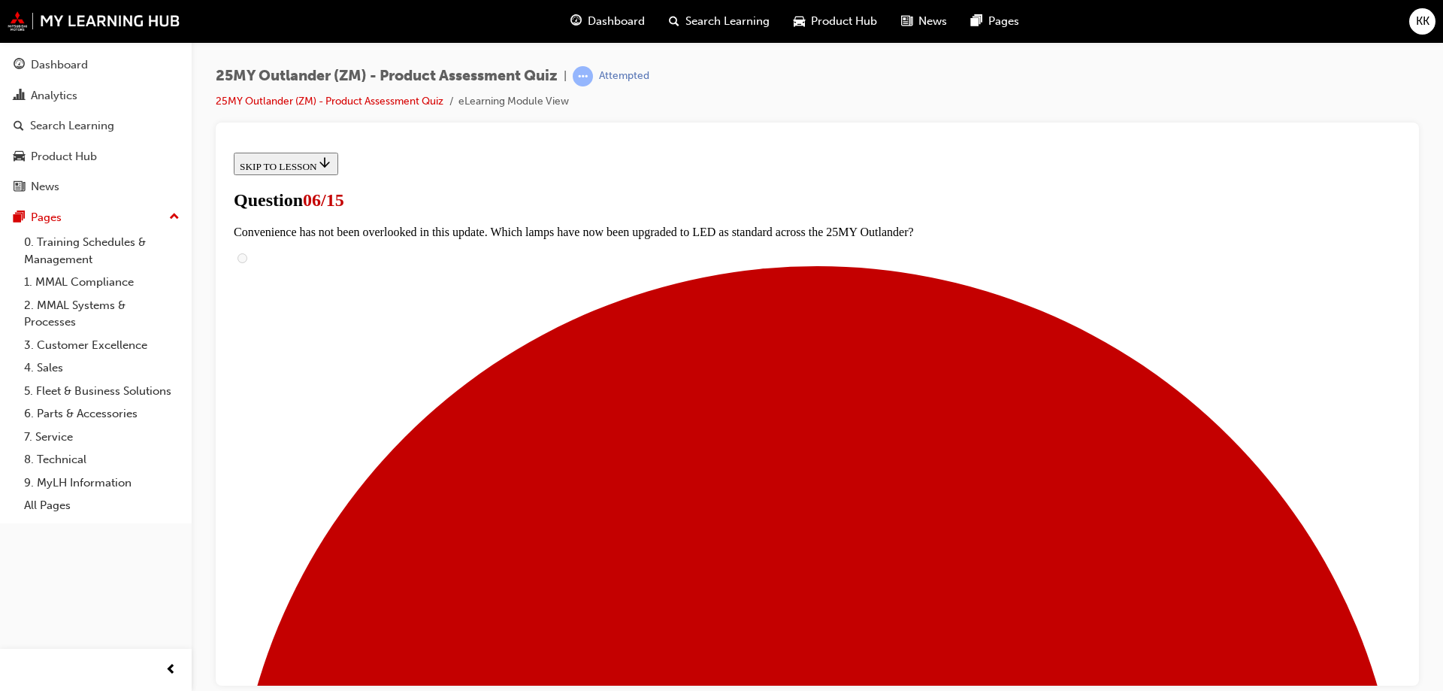
scroll to position [303, 0]
radio input "true"
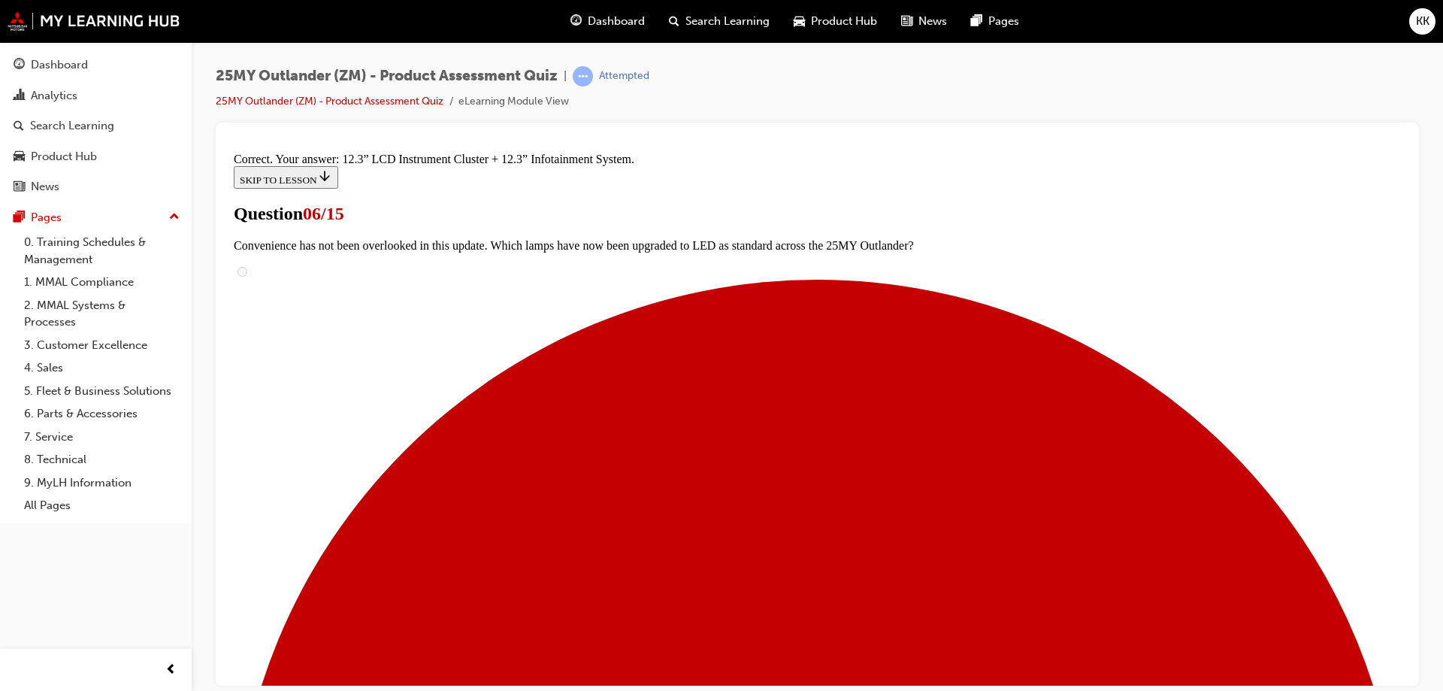
scroll to position [507, 0]
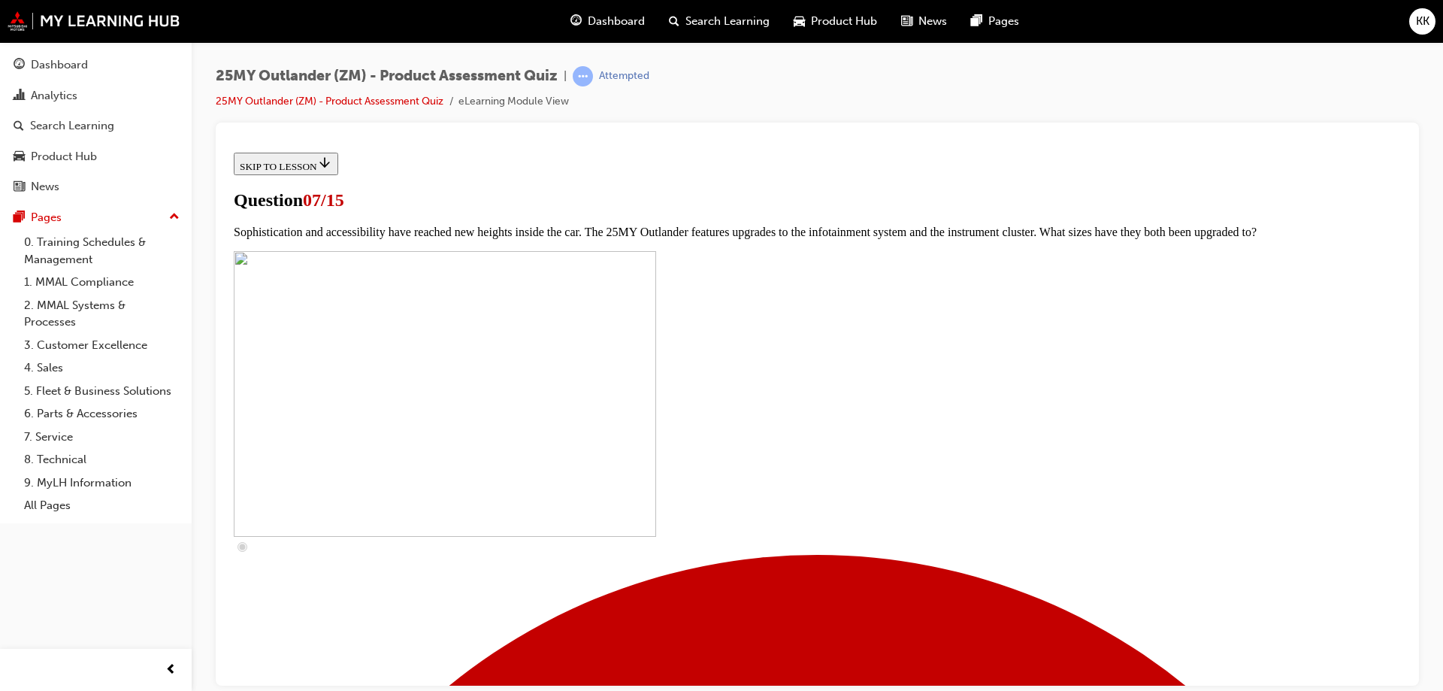
scroll to position [453, 0]
checkbox input "true"
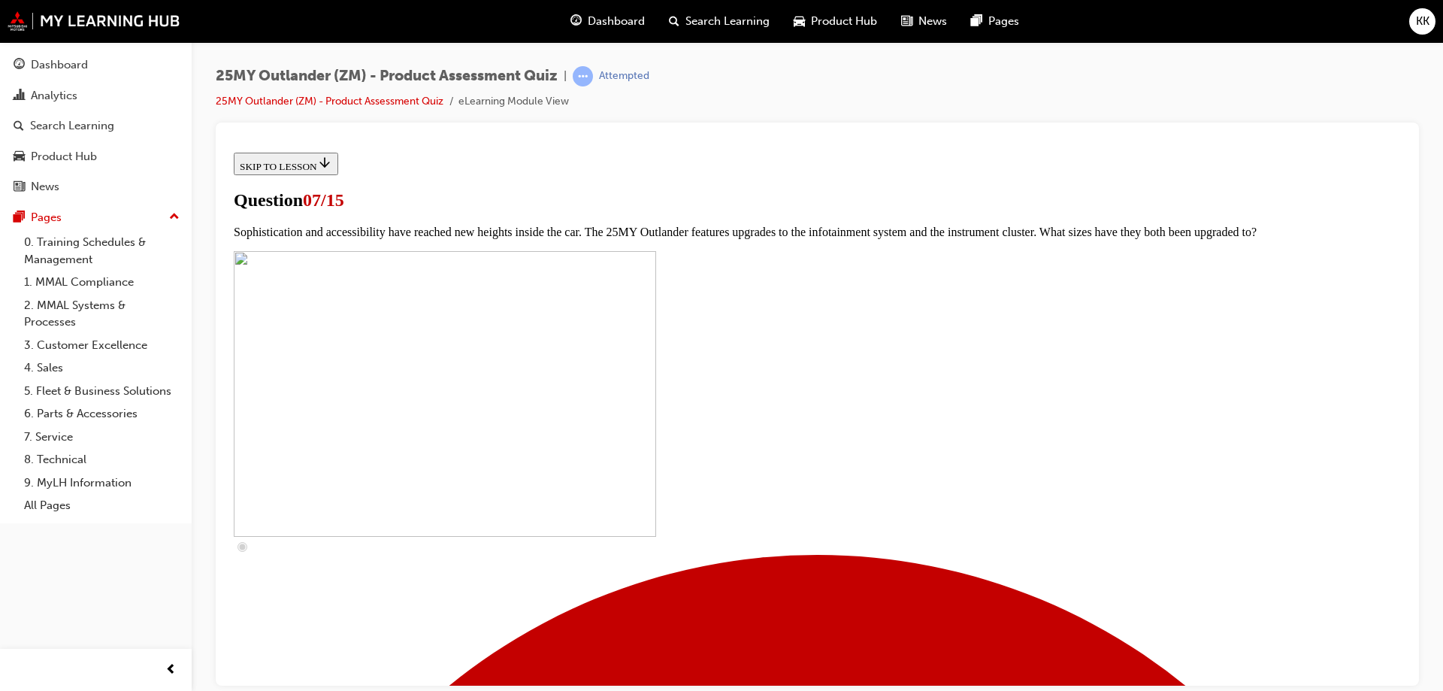
checkbox input "true"
drag, startPoint x: 704, startPoint y: 413, endPoint x: 704, endPoint y: 440, distance: 27.8
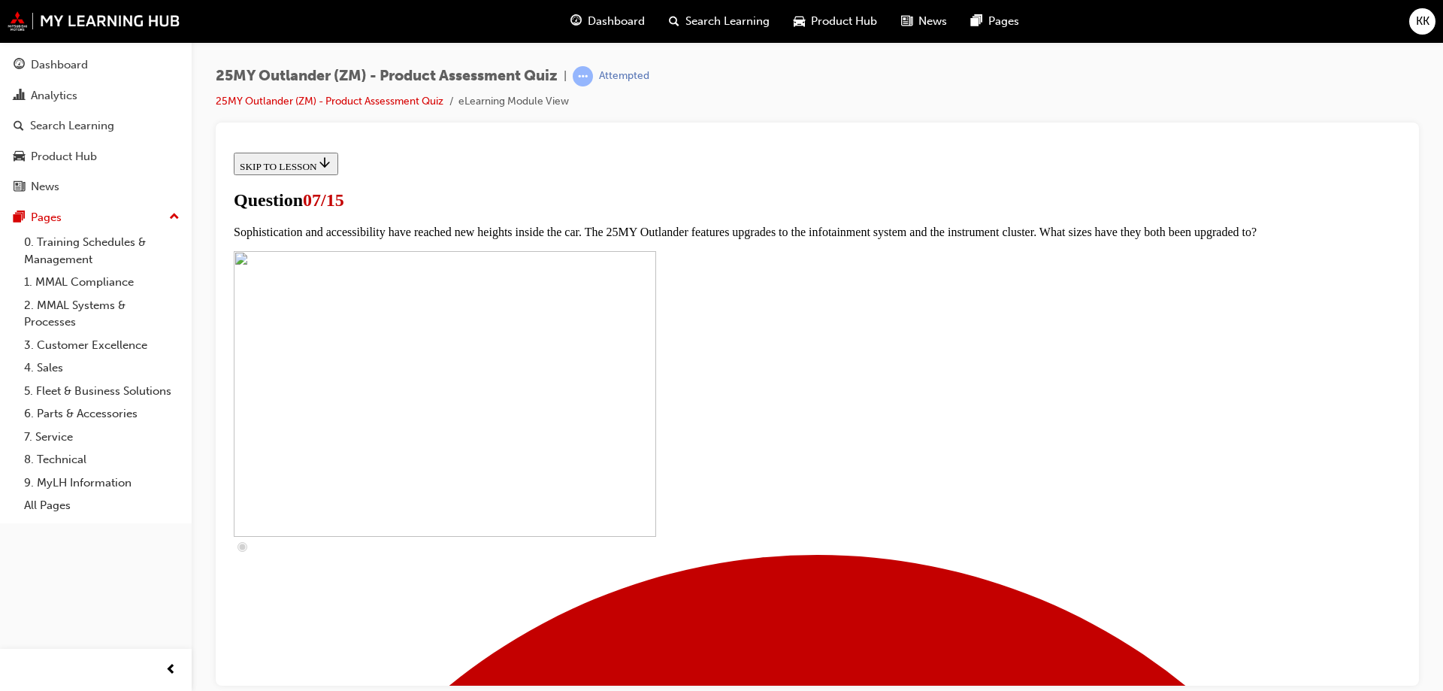
checkbox input "true"
drag, startPoint x: 710, startPoint y: 491, endPoint x: 712, endPoint y: 499, distance: 7.8
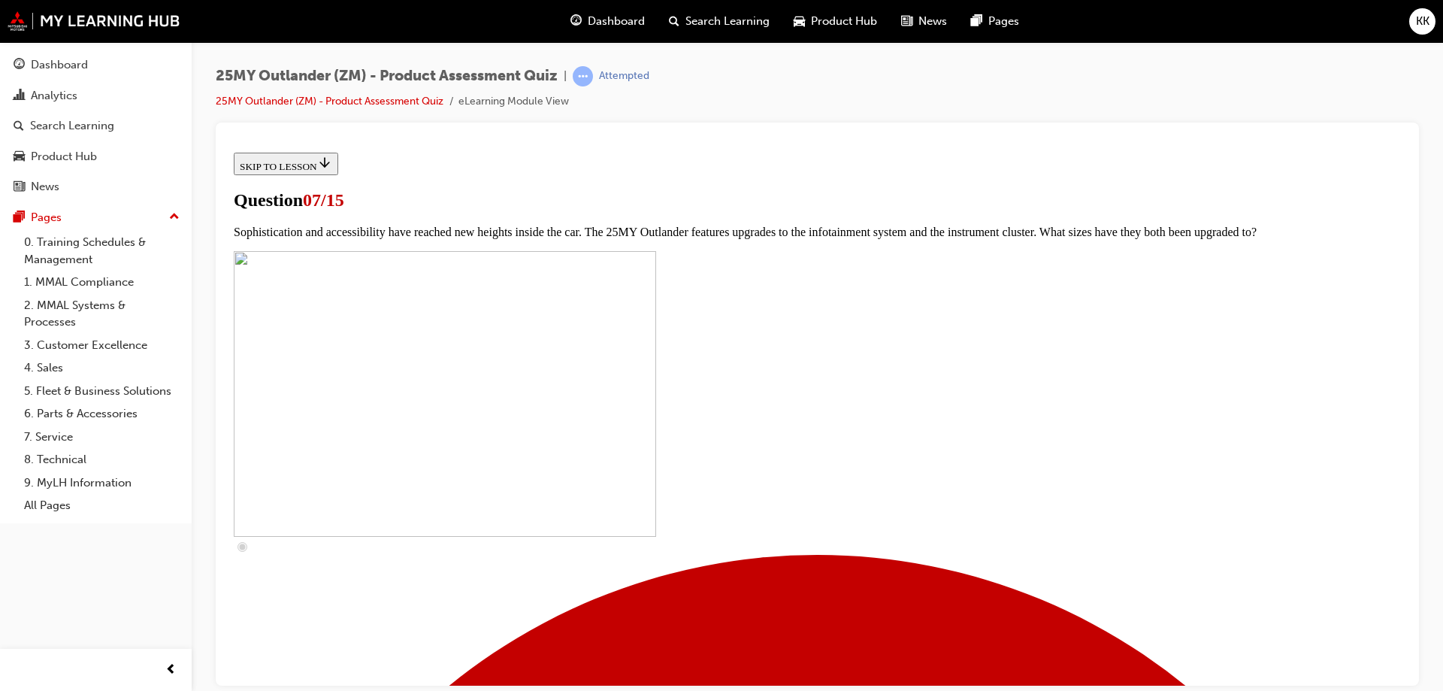
checkbox input "true"
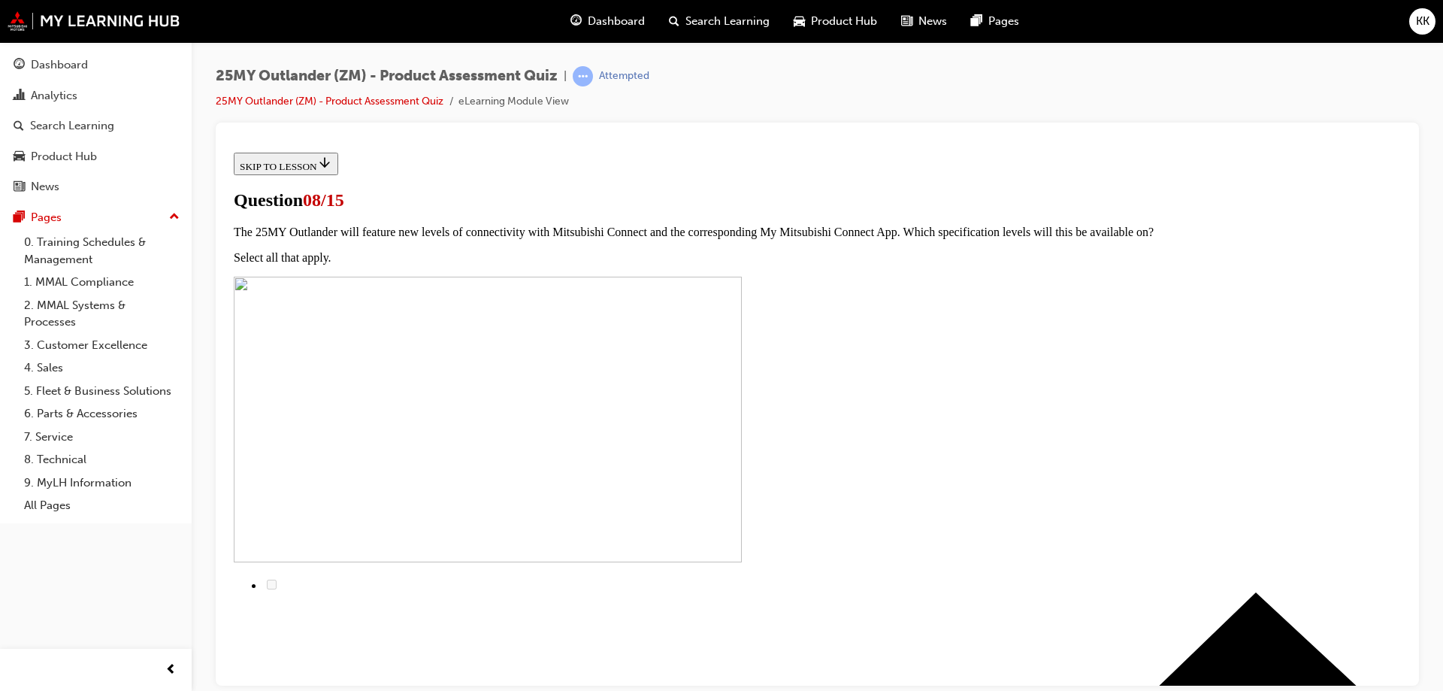
scroll to position [153, 0]
radio input "true"
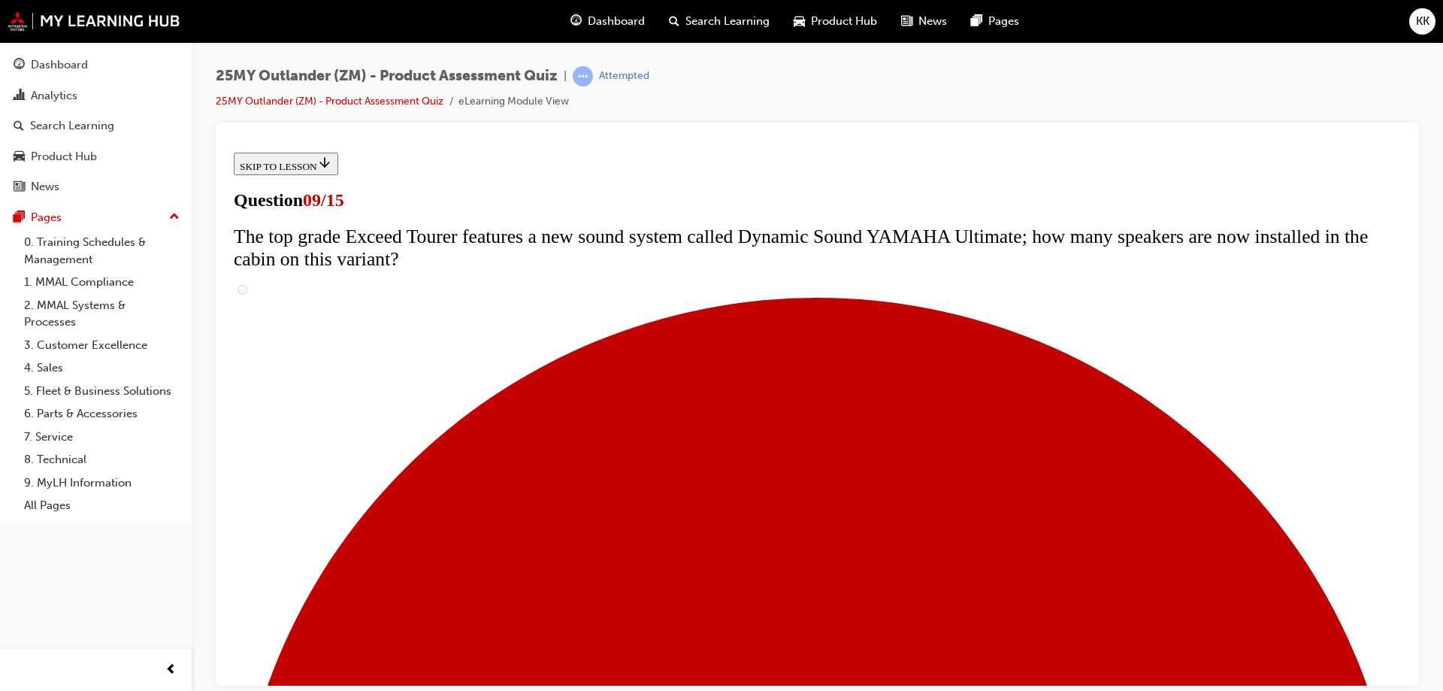
scroll to position [663, 0]
radio input "true"
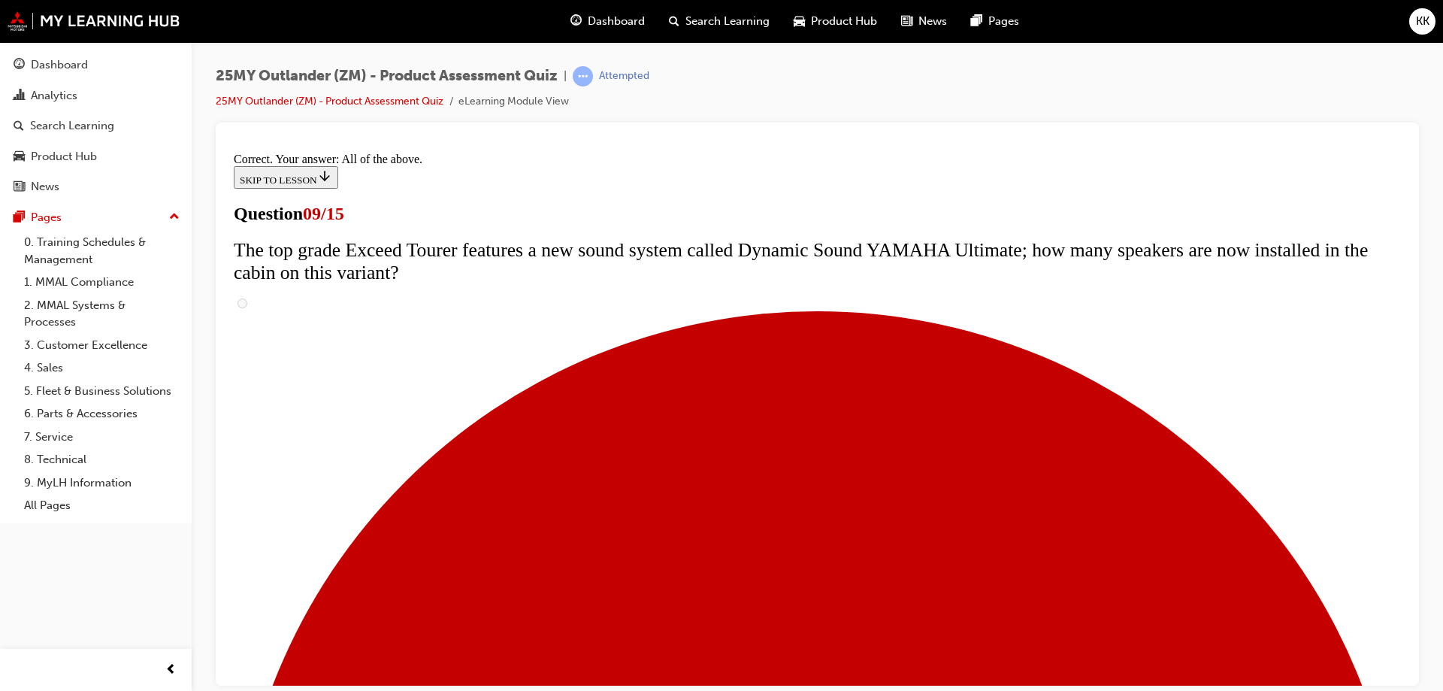
scroll to position [765, 0]
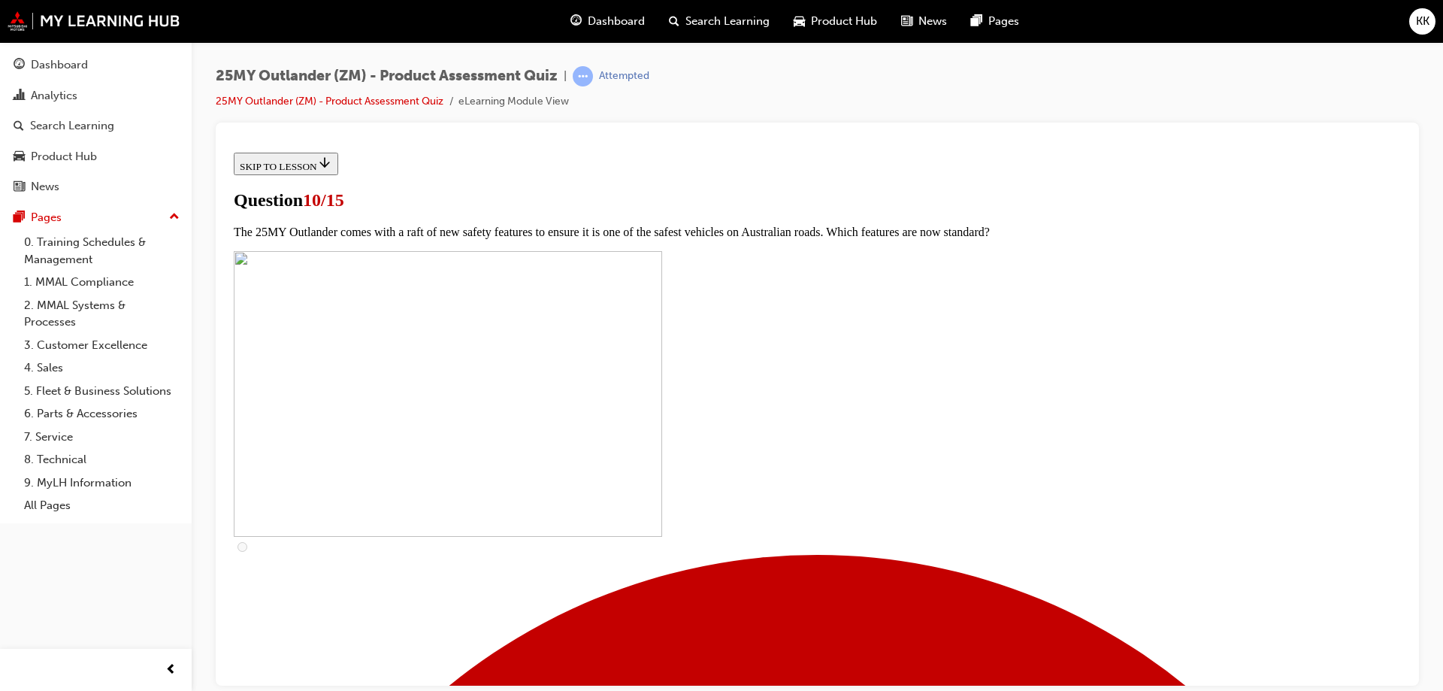
scroll to position [378, 0]
checkbox input "true"
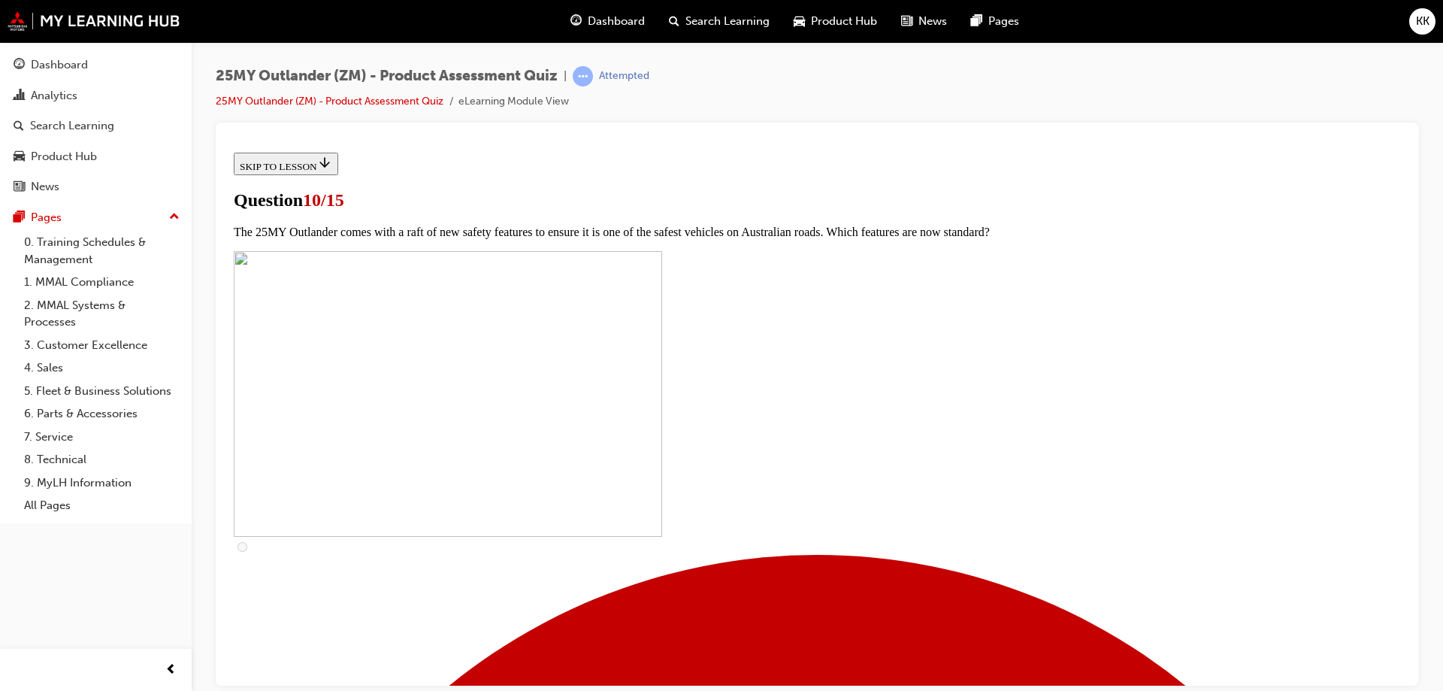
checkbox input "true"
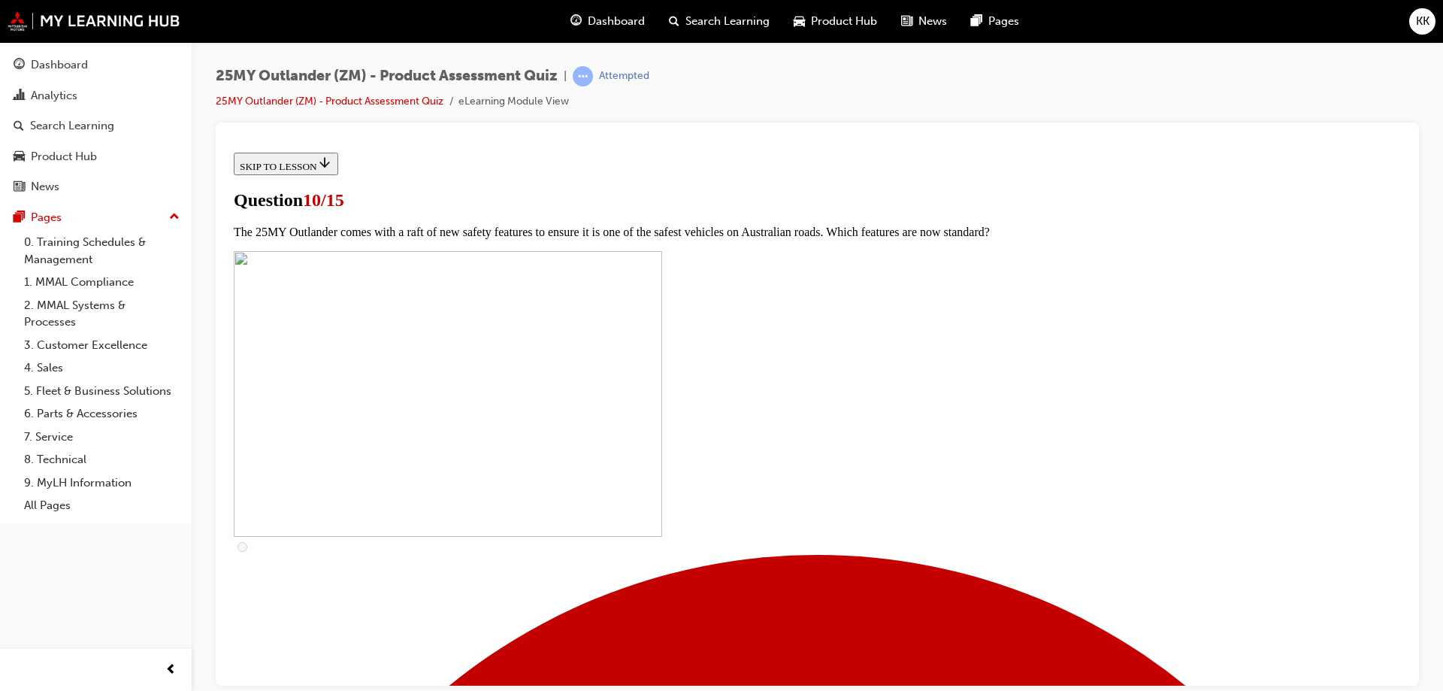
checkbox input "true"
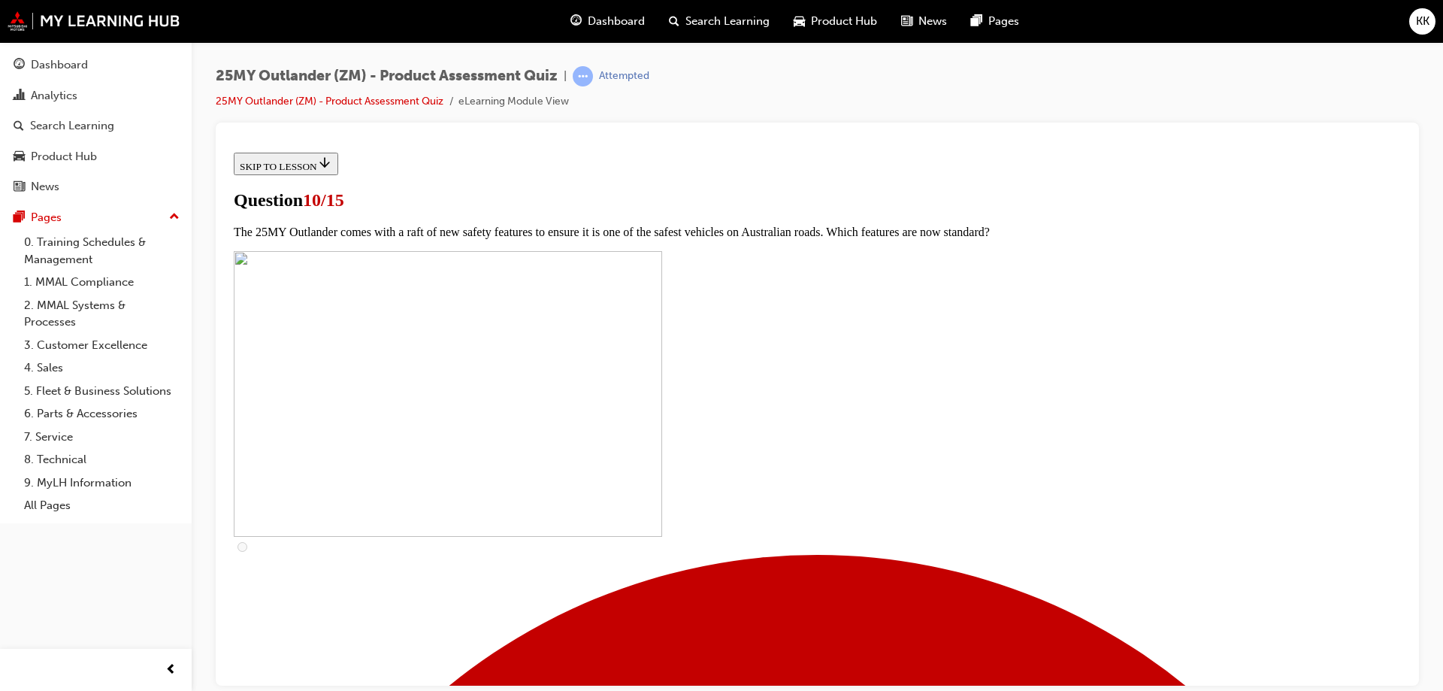
checkbox input "true"
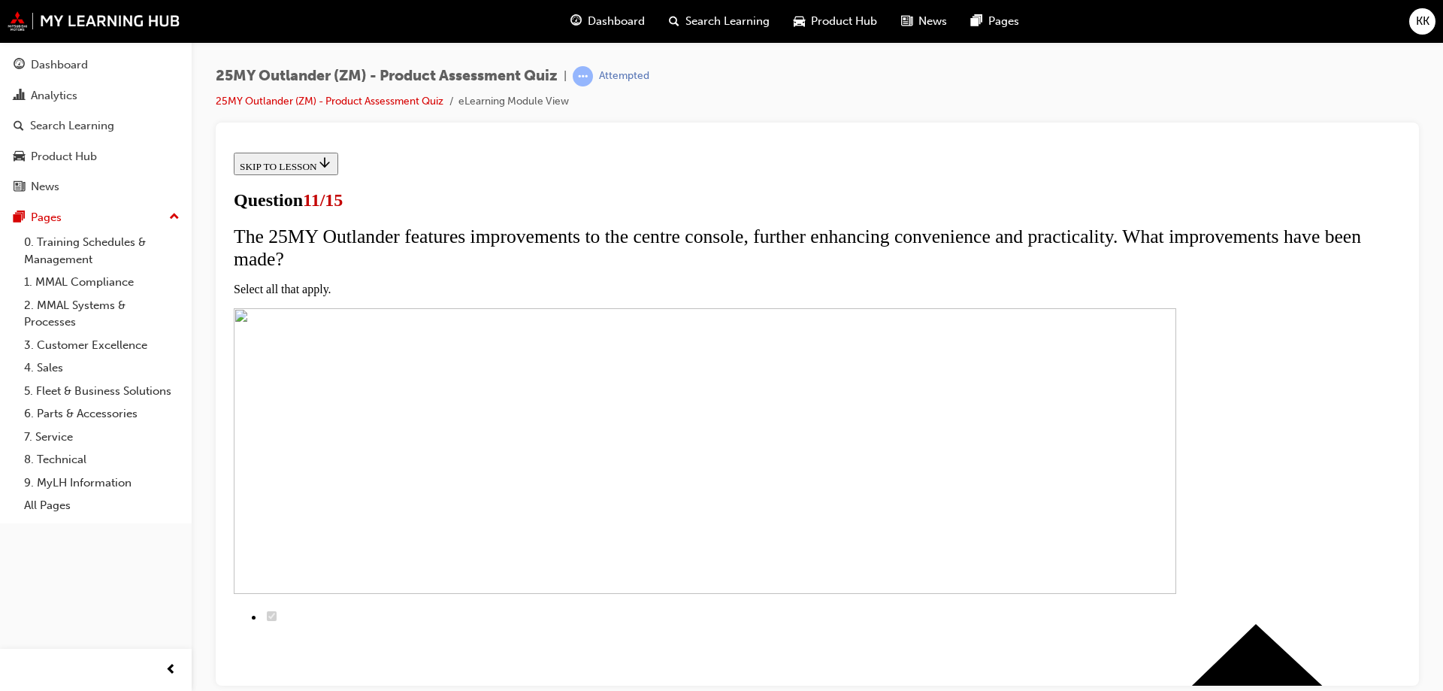
scroll to position [153, 0]
checkbox input "true"
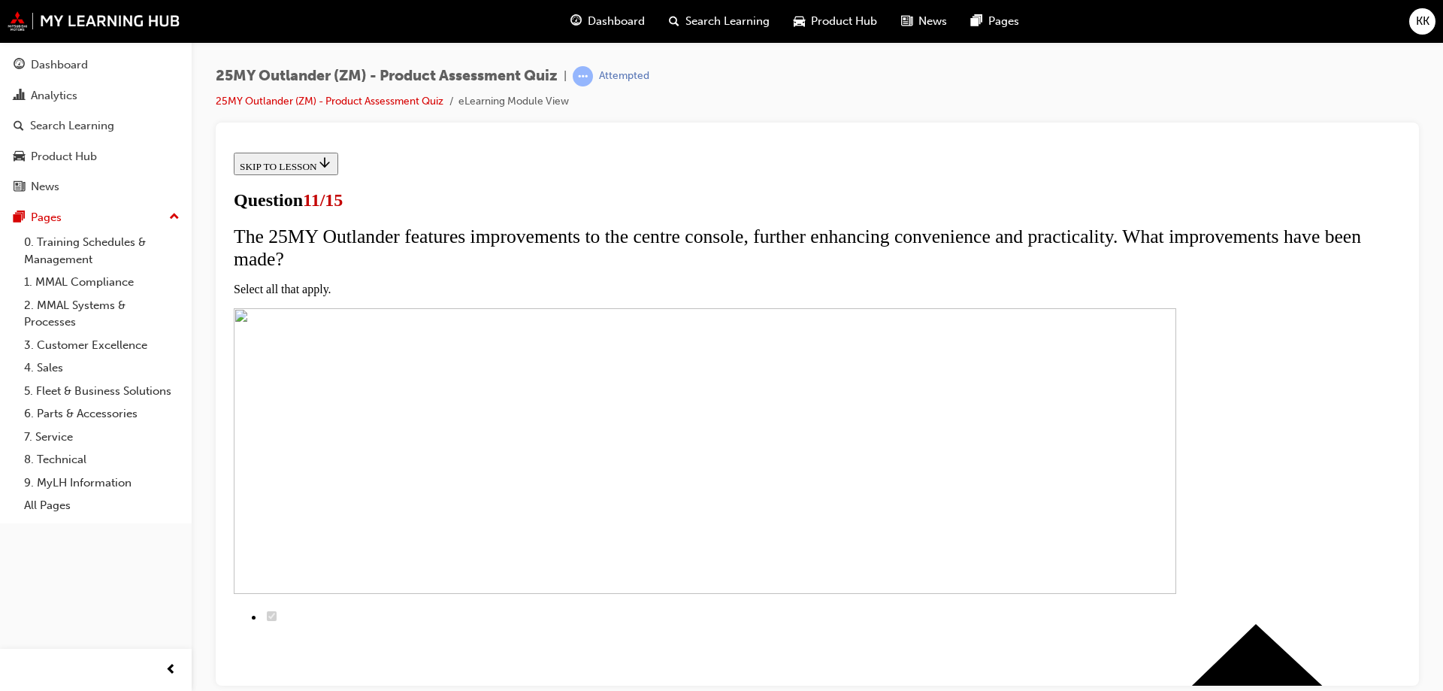
checkbox input "true"
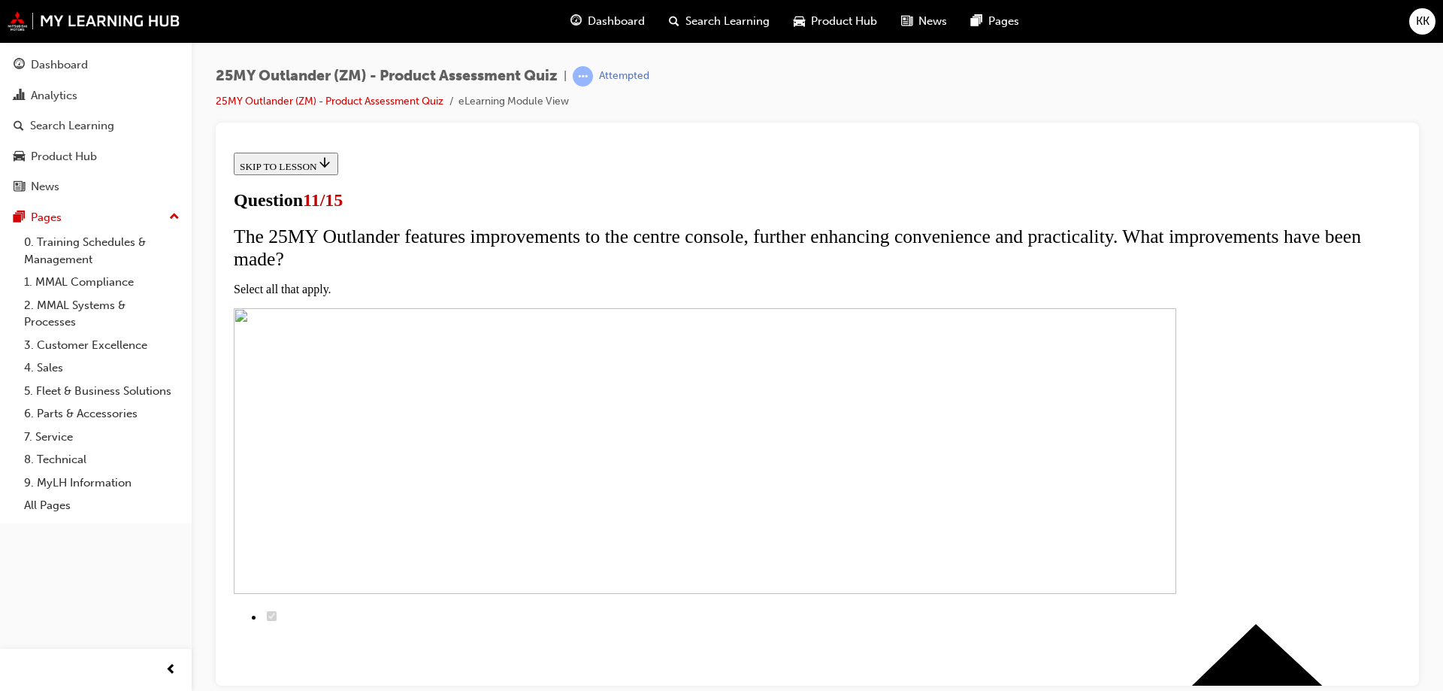
checkbox input "true"
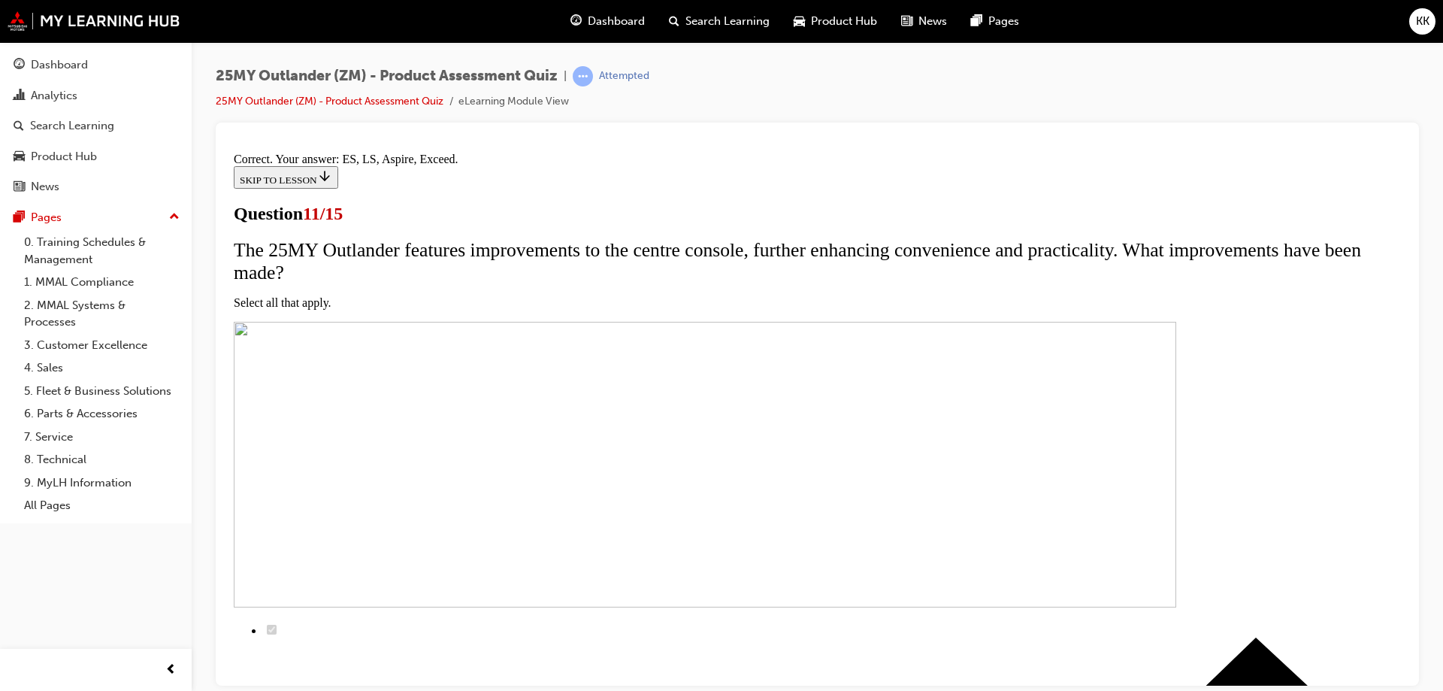
scroll to position [356, 0]
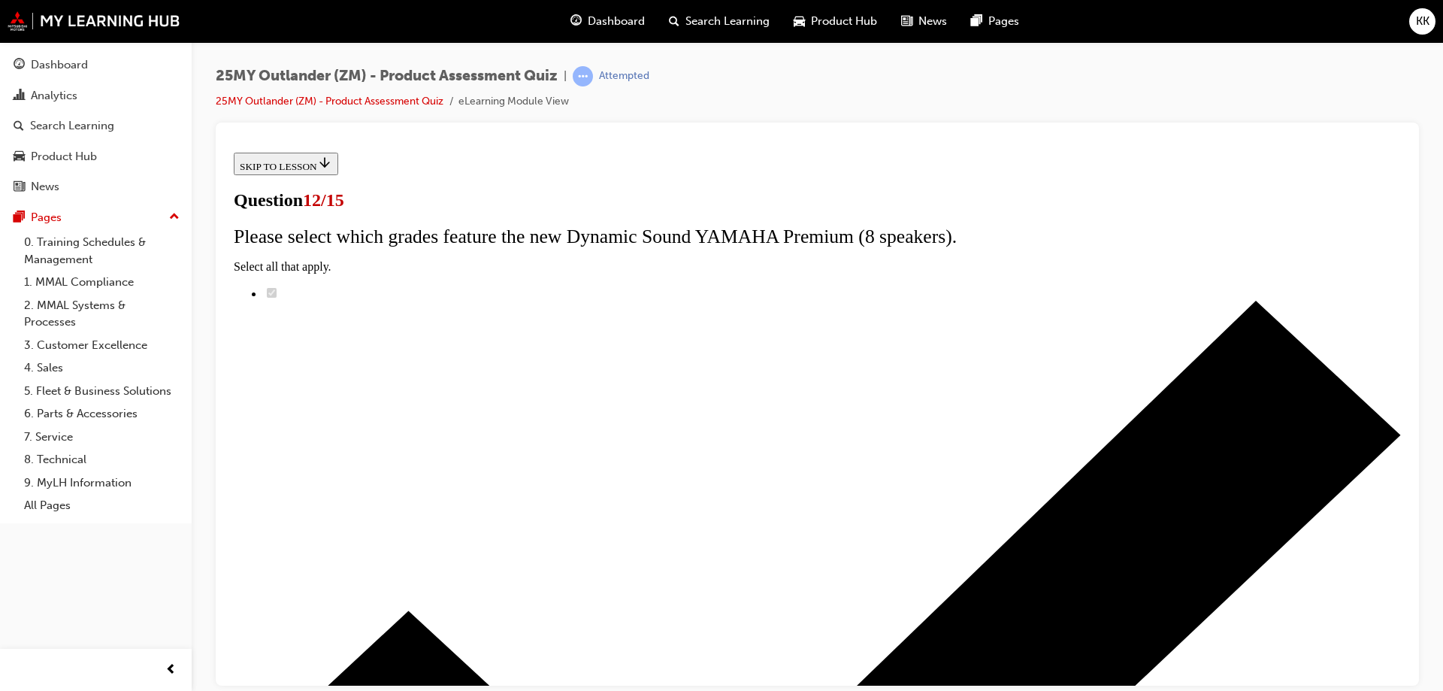
scroll to position [2, 0]
radio input "true"
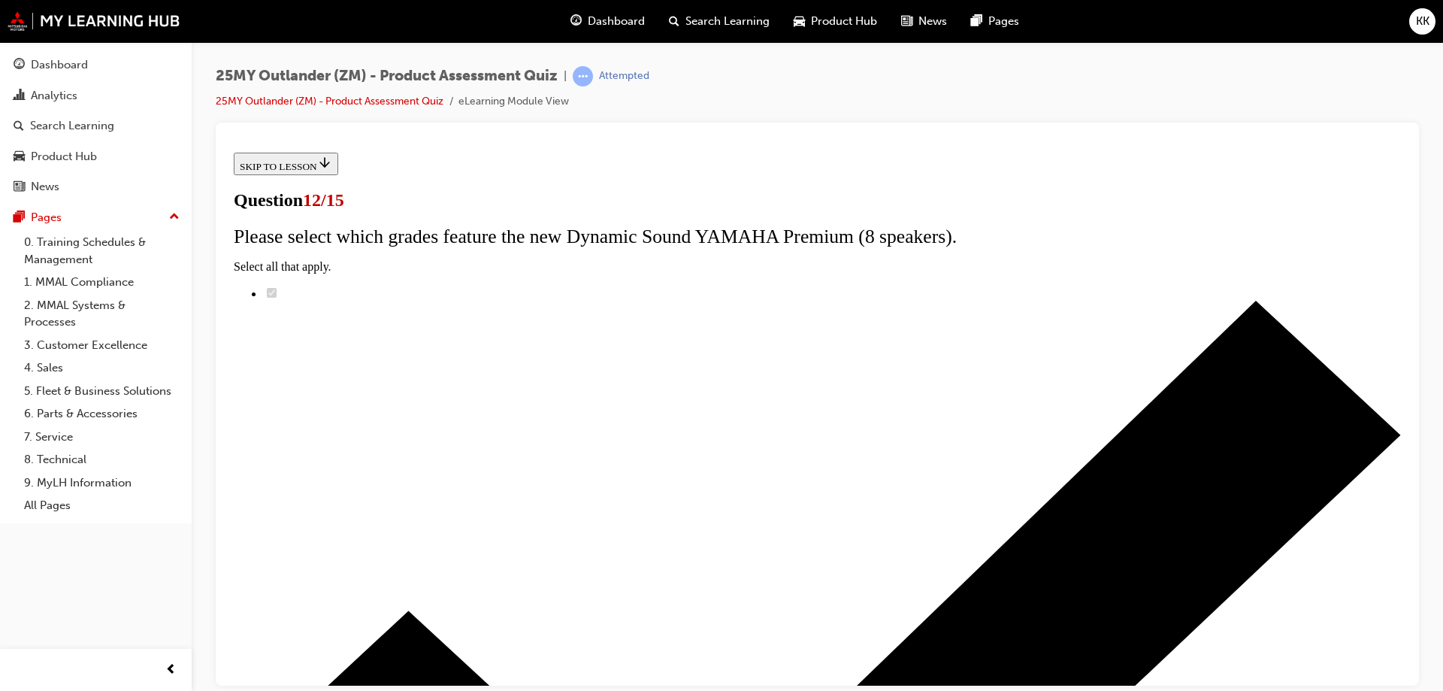
scroll to position [159, 0]
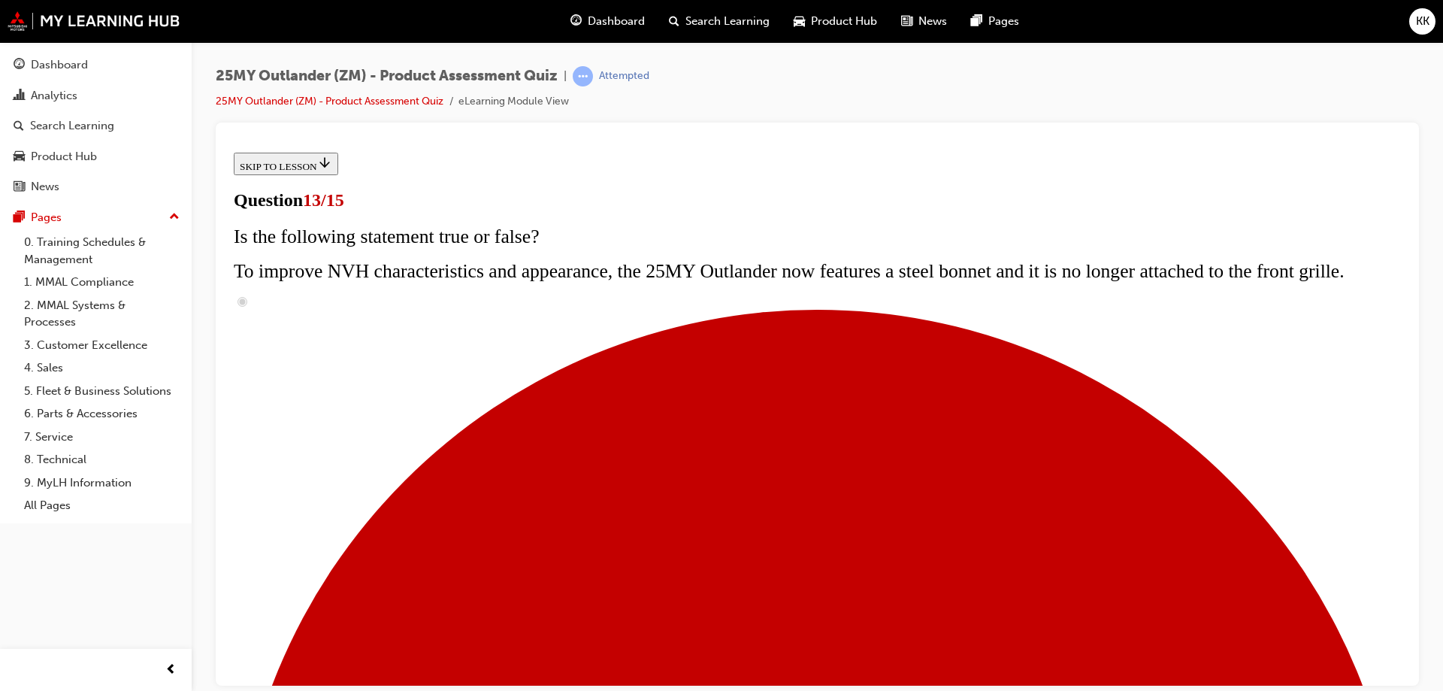
scroll to position [137, 0]
radio input "true"
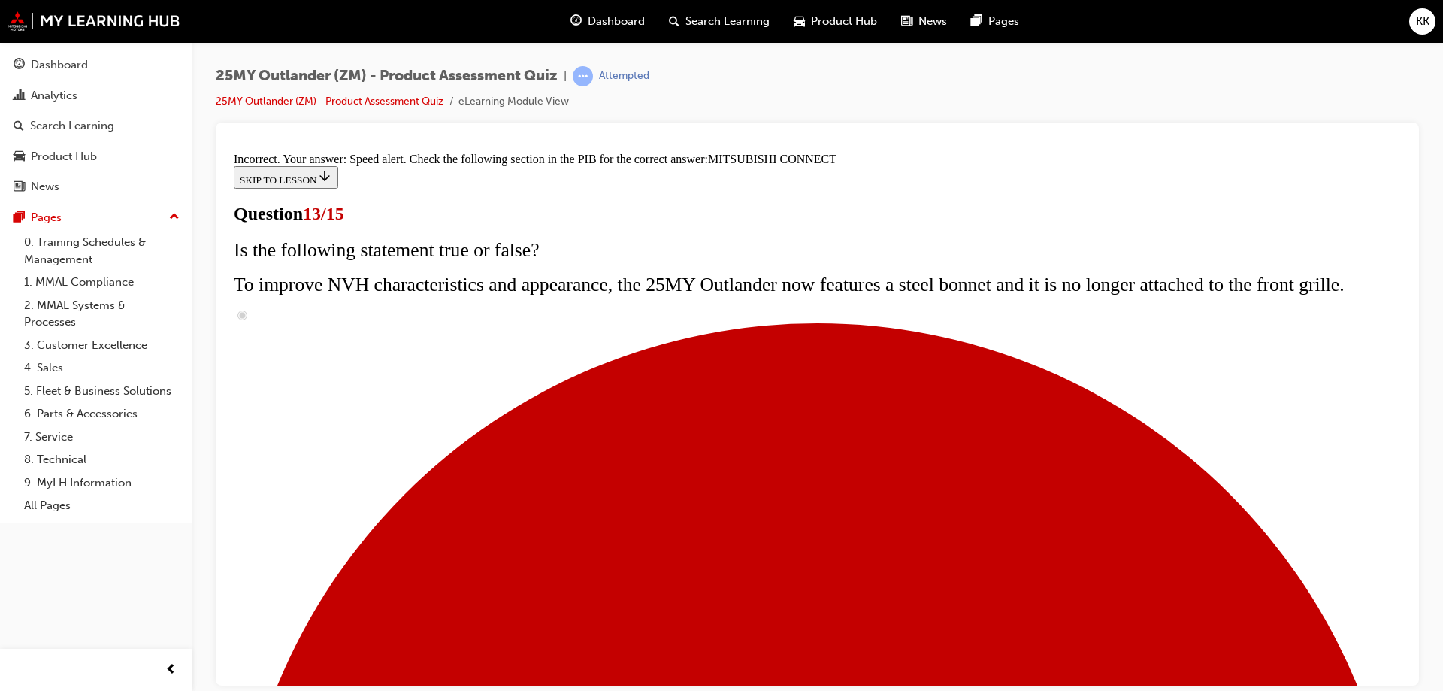
scroll to position [483, 0]
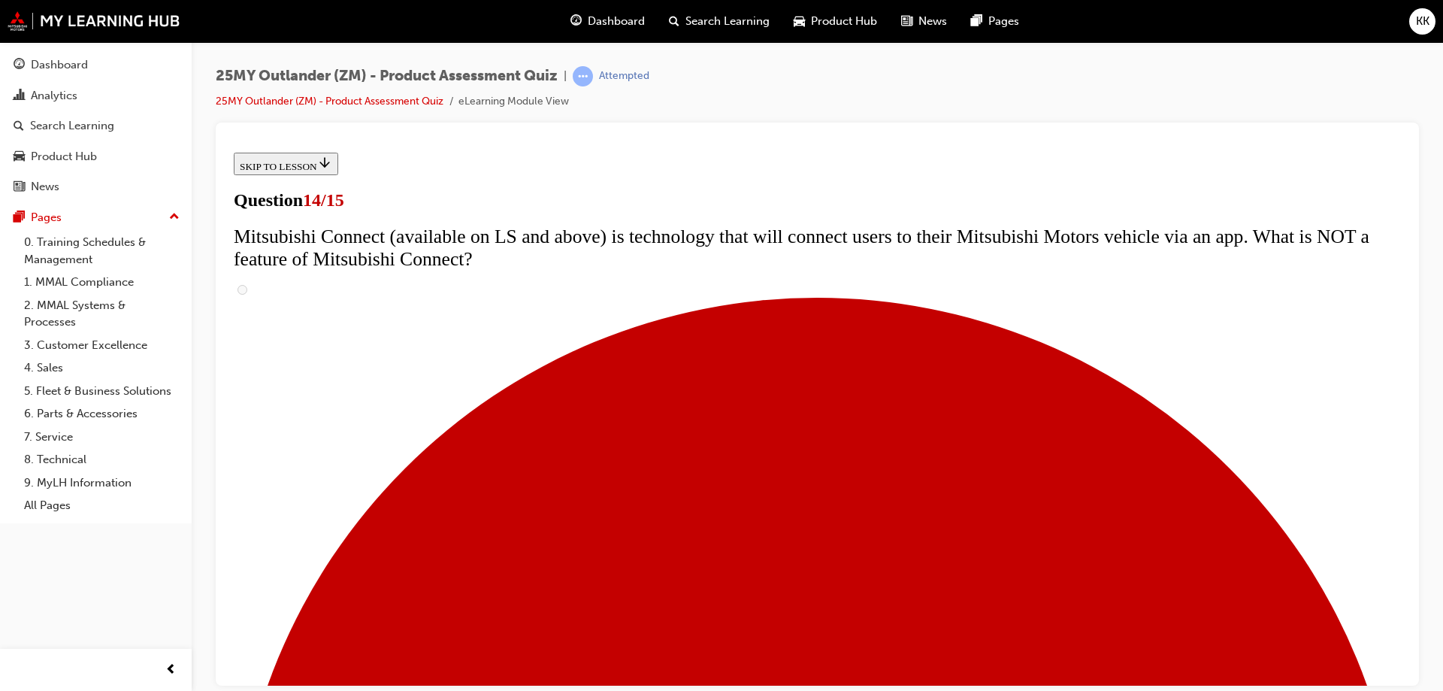
scroll to position [378, 0]
radio input "true"
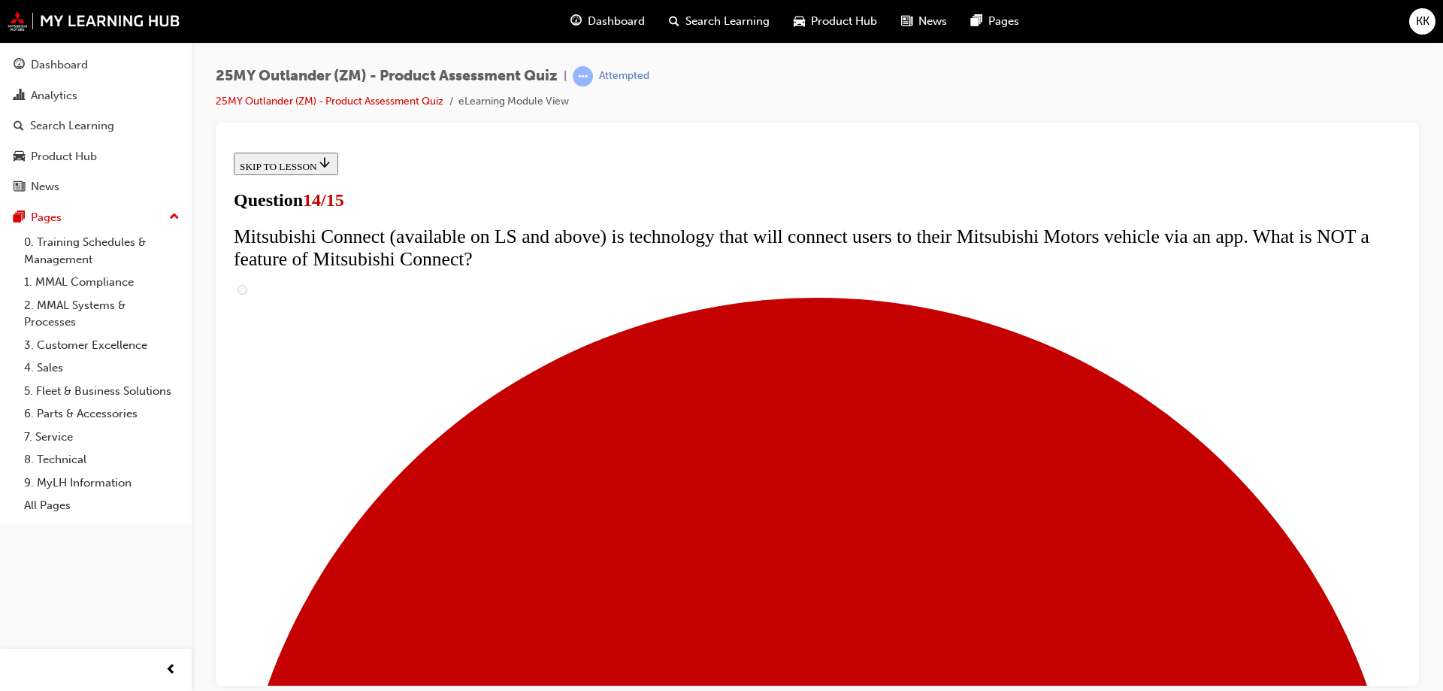
radio input "true"
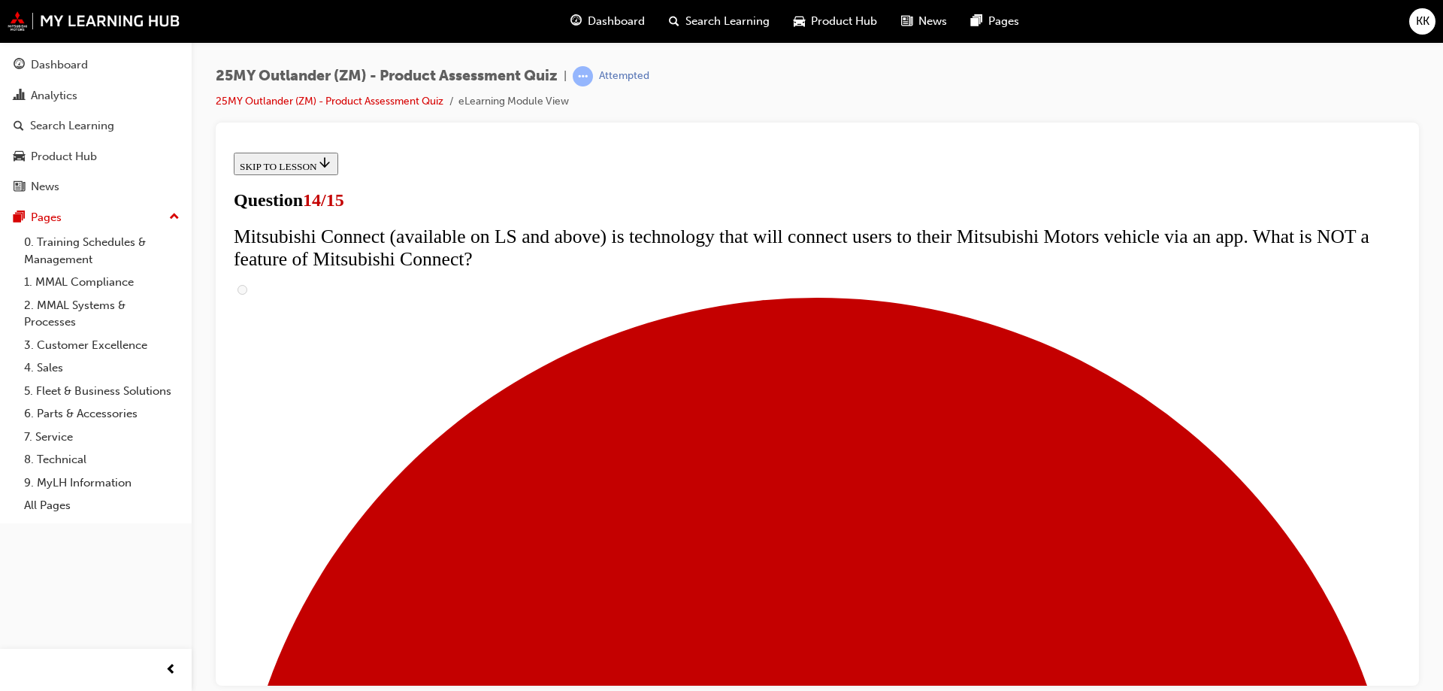
radio input "true"
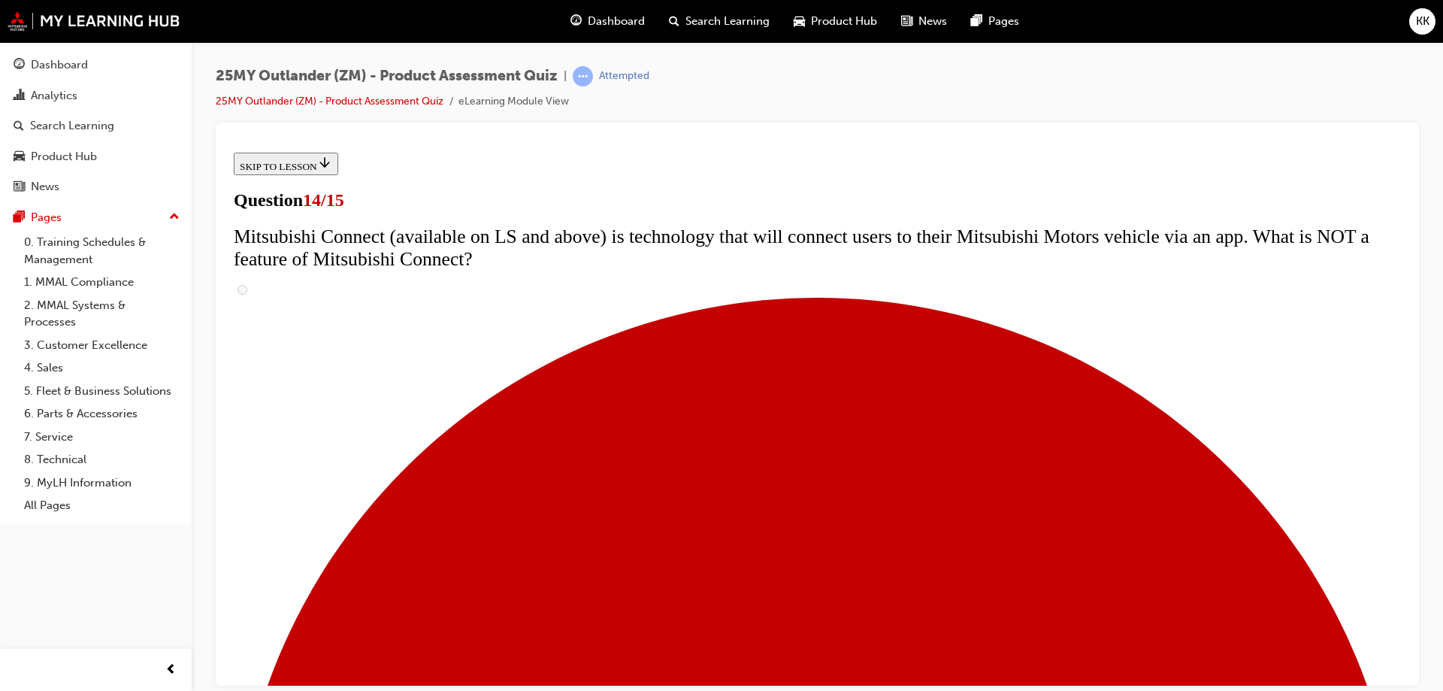
radio input "true"
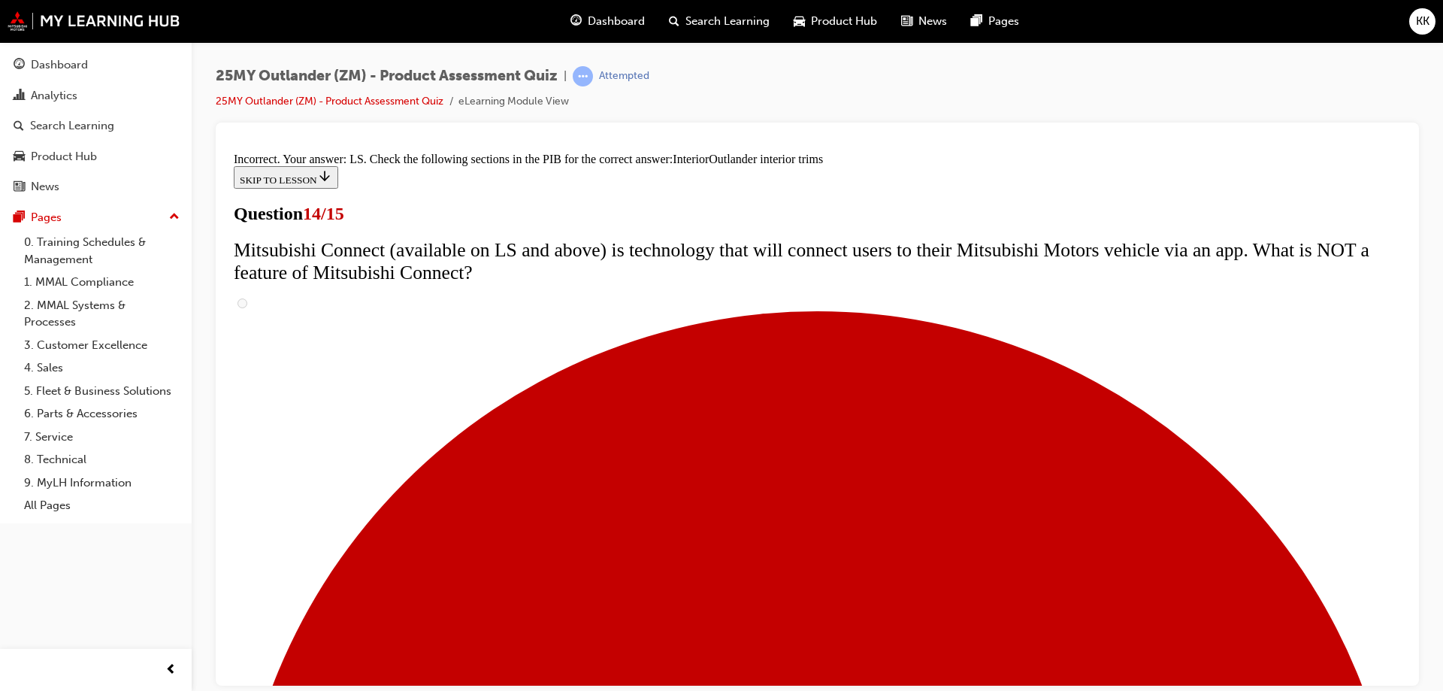
scroll to position [782, 0]
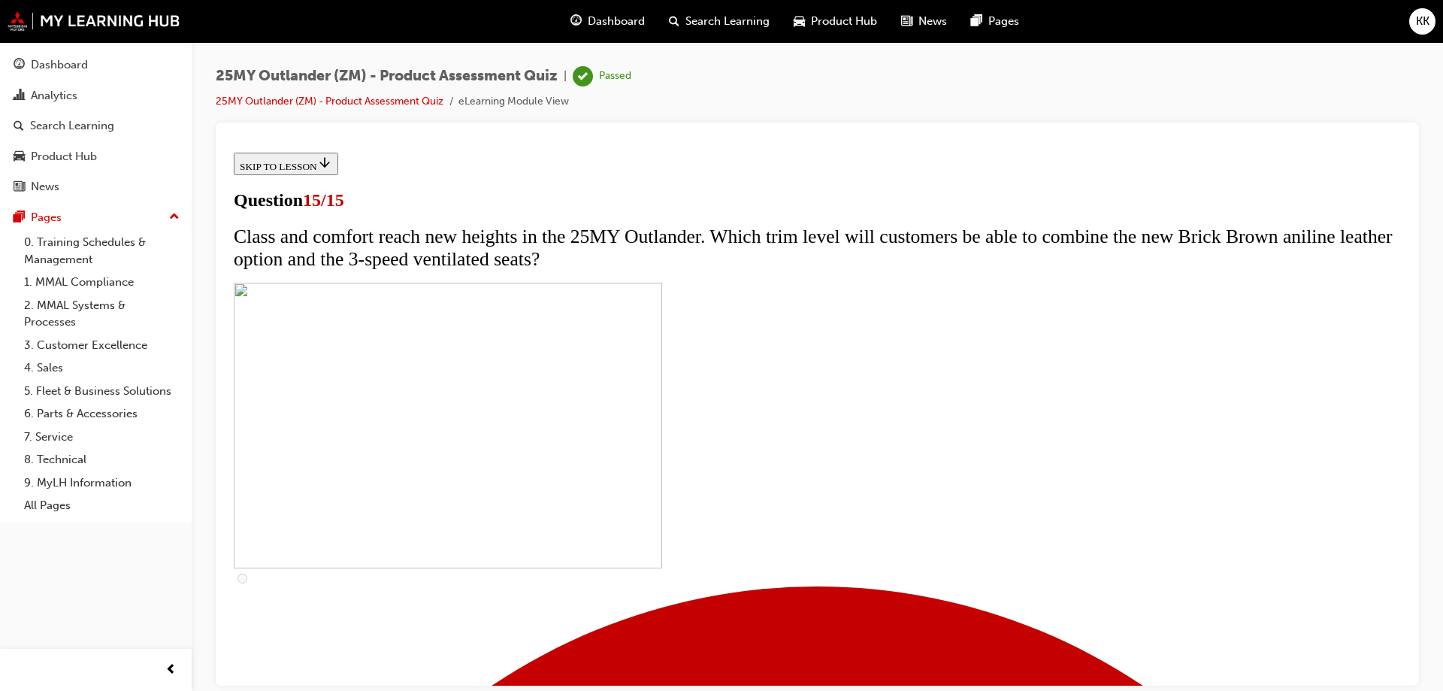
scroll to position [227, 0]
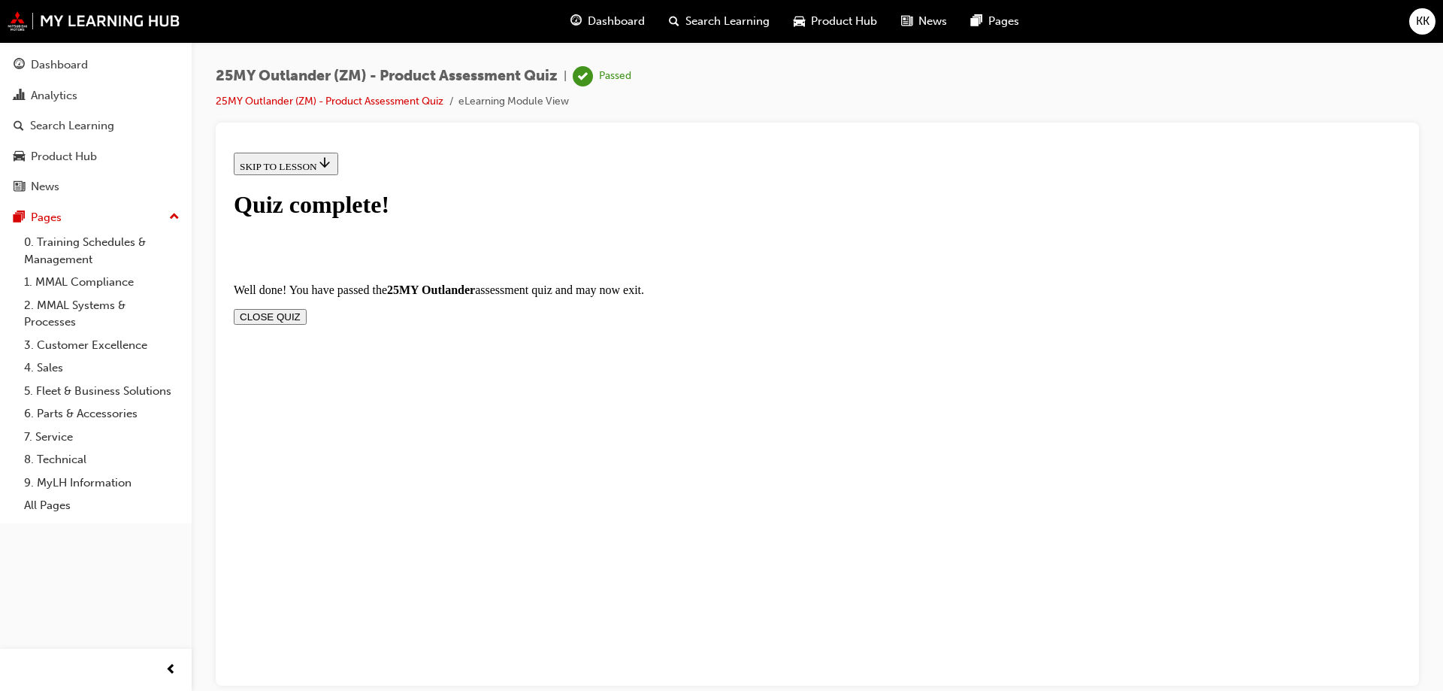
click at [307, 308] on button "CLOSE QUIZ" at bounding box center [270, 316] width 73 height 16
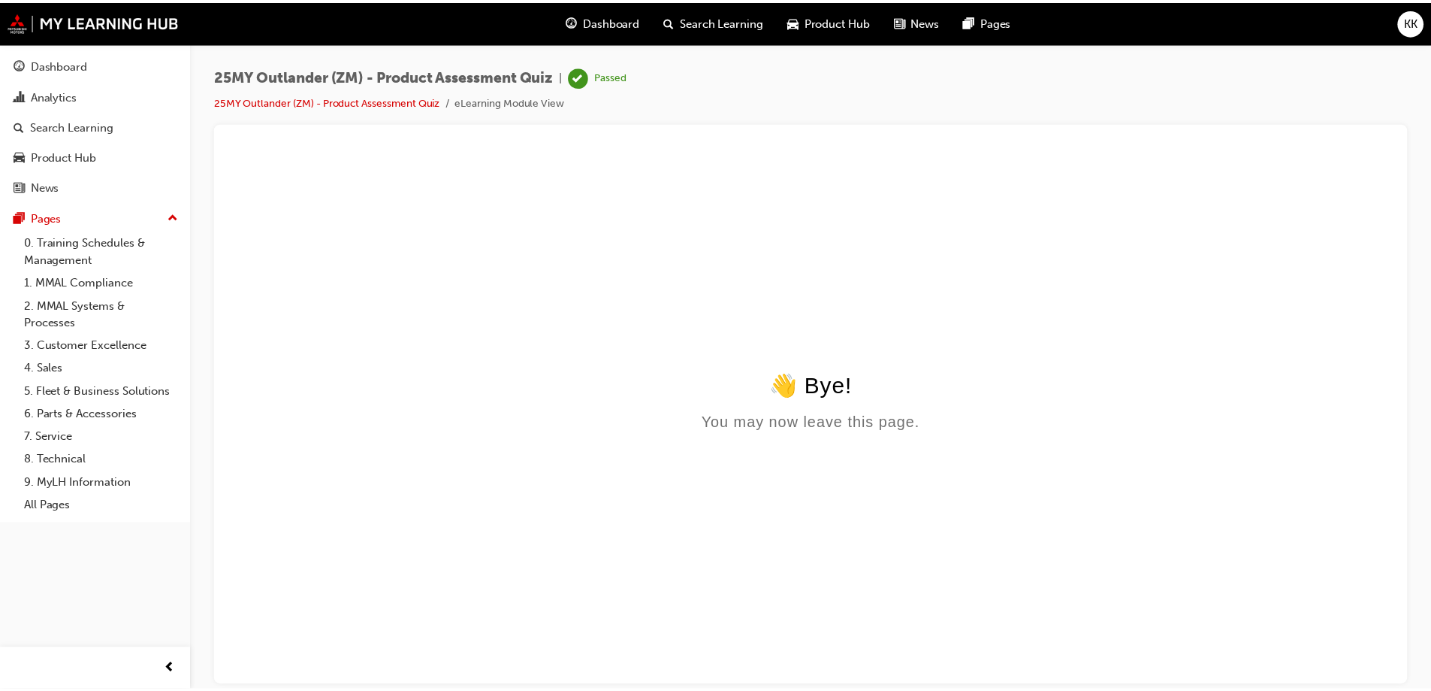
scroll to position [0, 0]
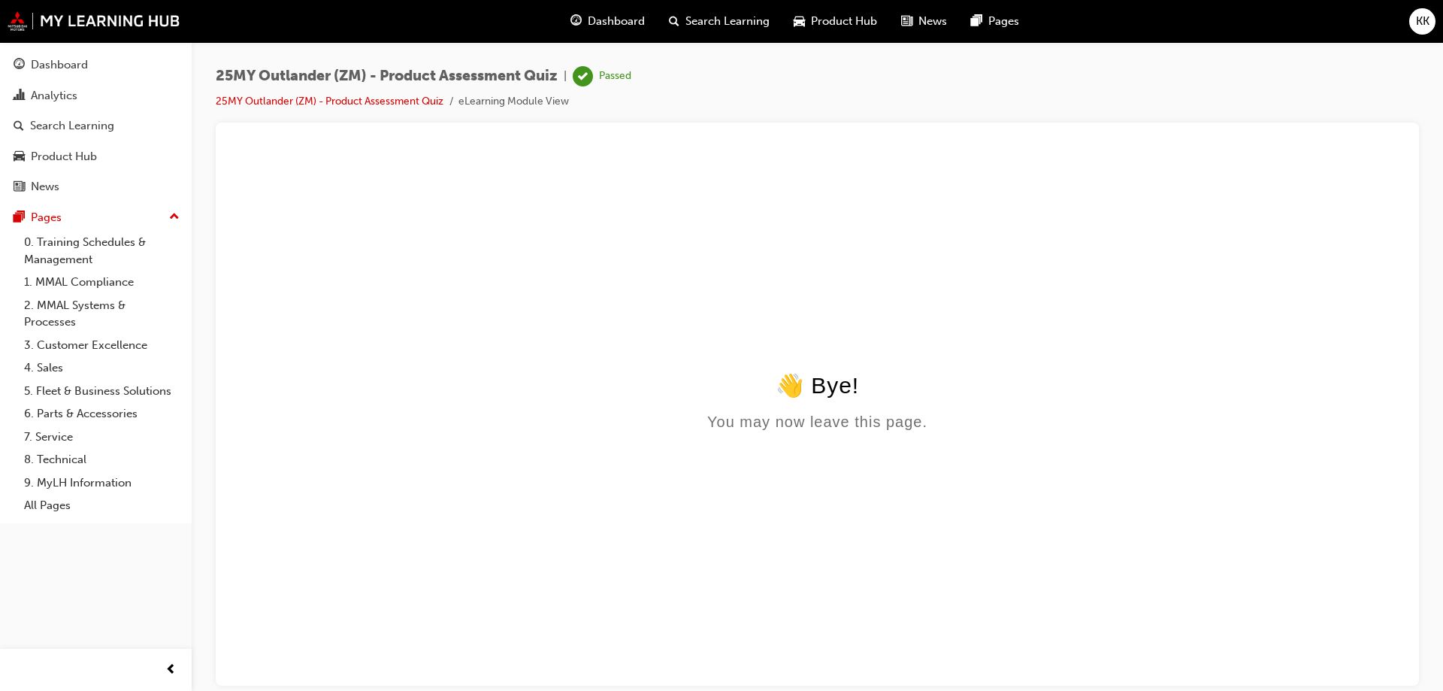
click at [863, 26] on span "Product Hub" at bounding box center [844, 21] width 66 height 17
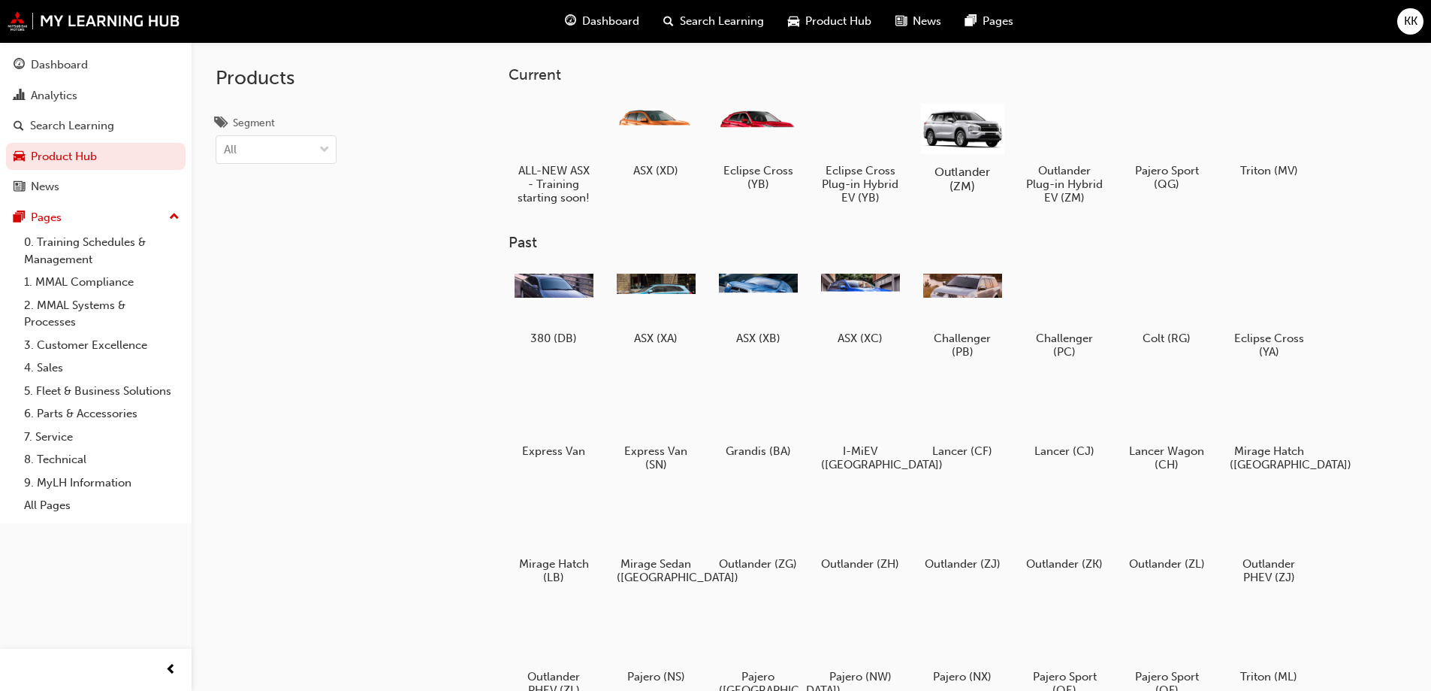
click at [962, 177] on h5 "Outlander (ZM)" at bounding box center [961, 179] width 83 height 29
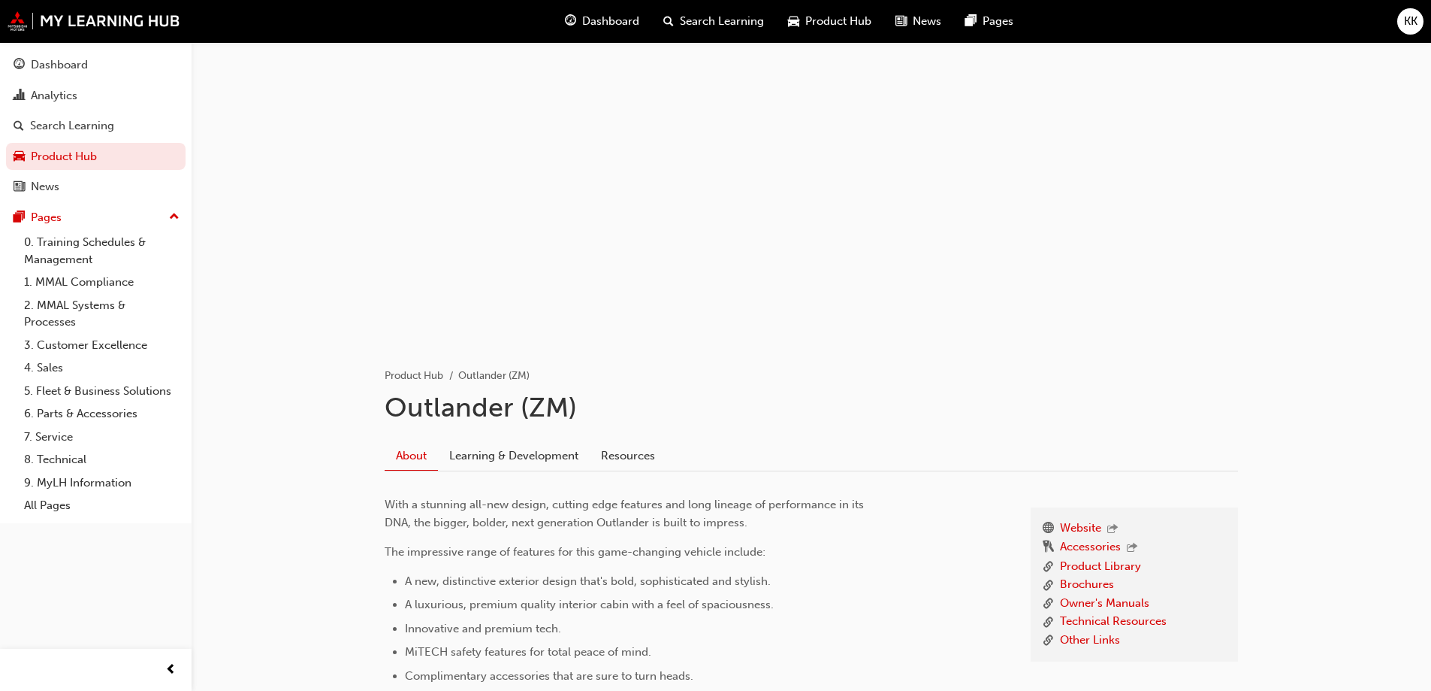
scroll to position [301, 0]
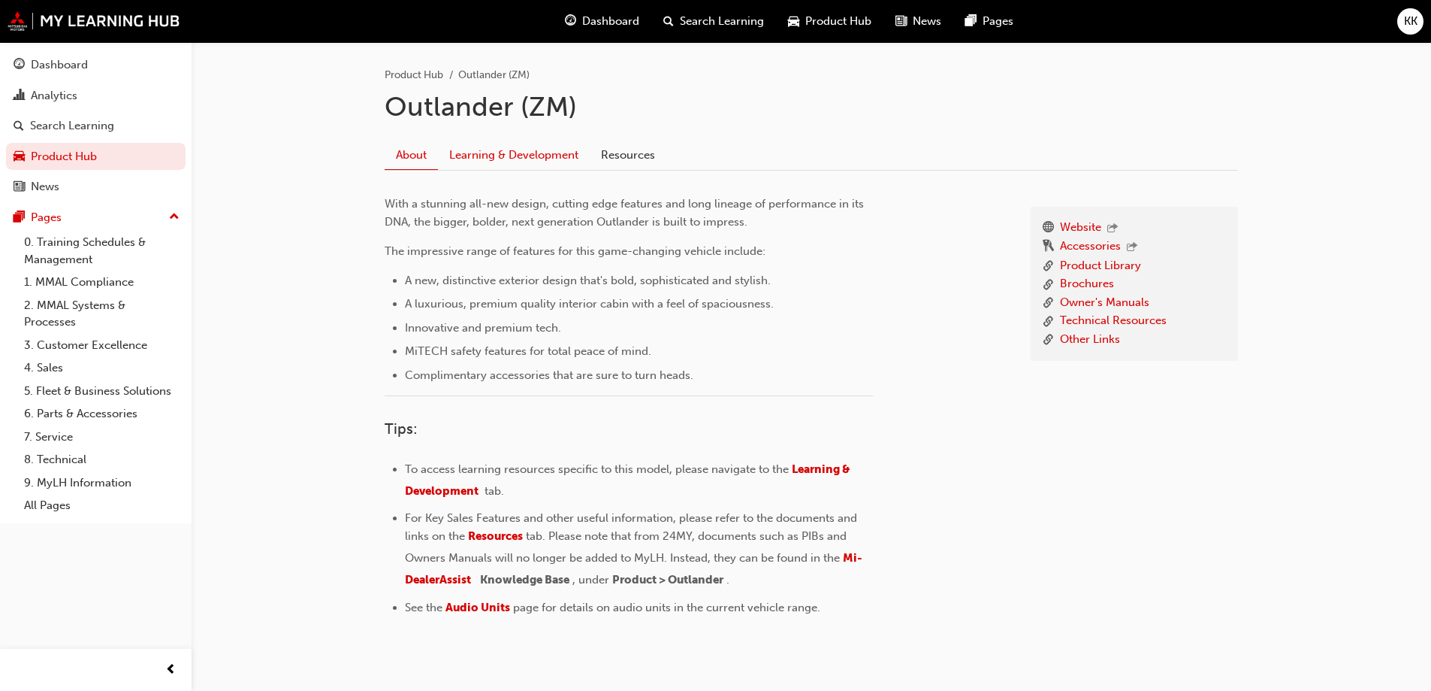
click at [469, 155] on link "Learning & Development" at bounding box center [514, 155] width 152 height 29
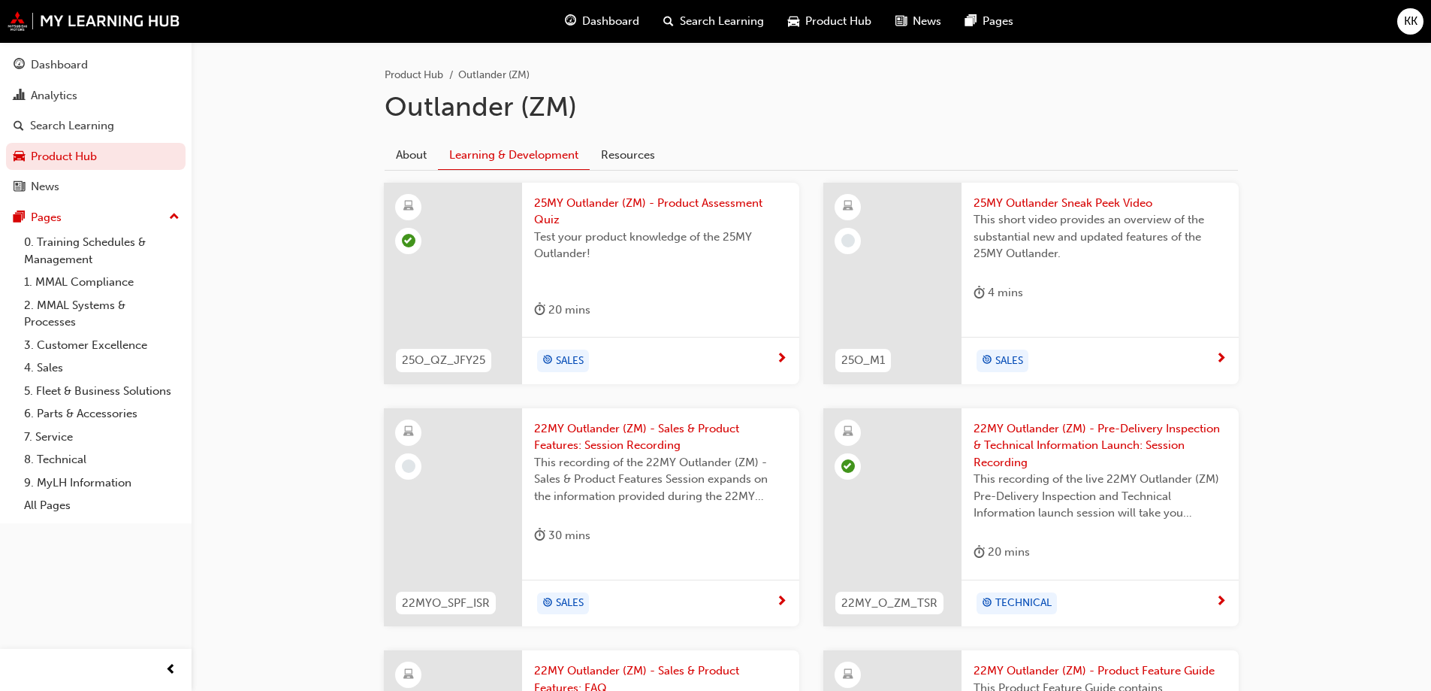
scroll to position [376, 0]
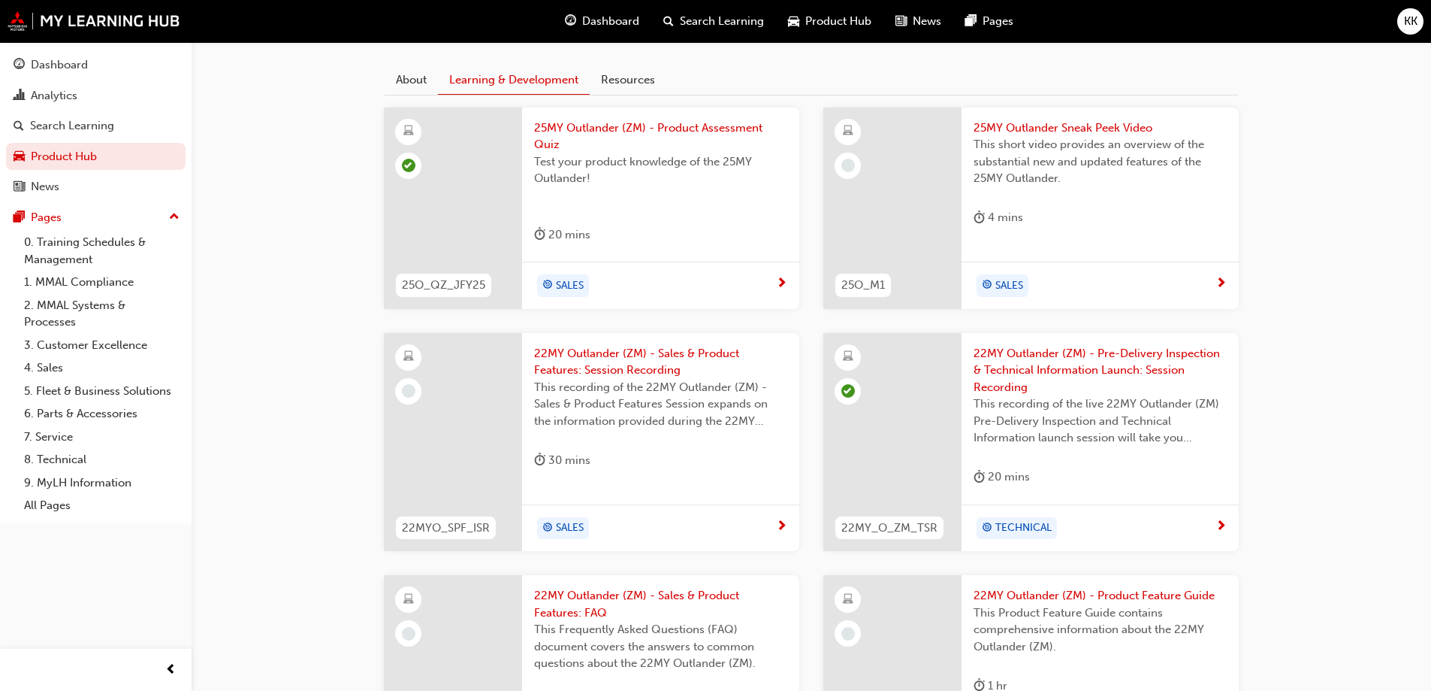
click at [706, 363] on span "22MY Outlander (ZM) - Sales & Product Features: Session Recording" at bounding box center [660, 362] width 253 height 34
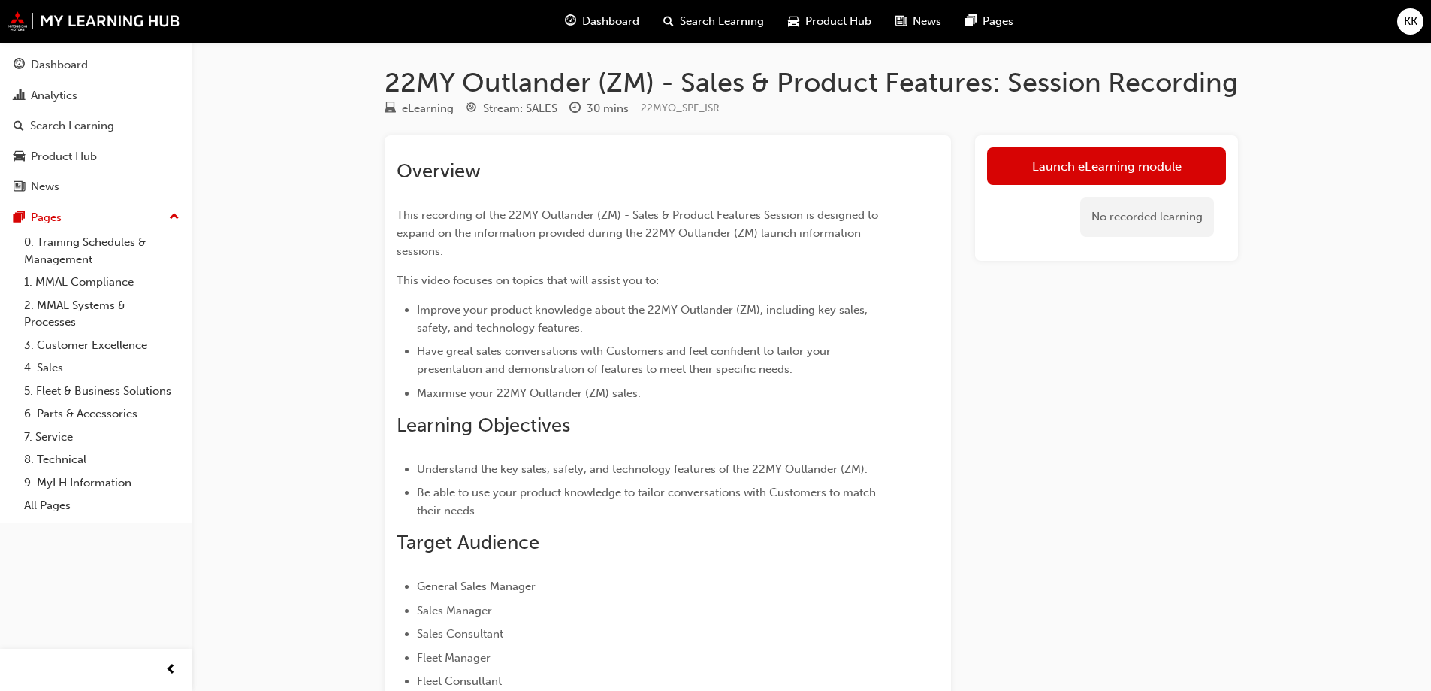
scroll to position [376, 0]
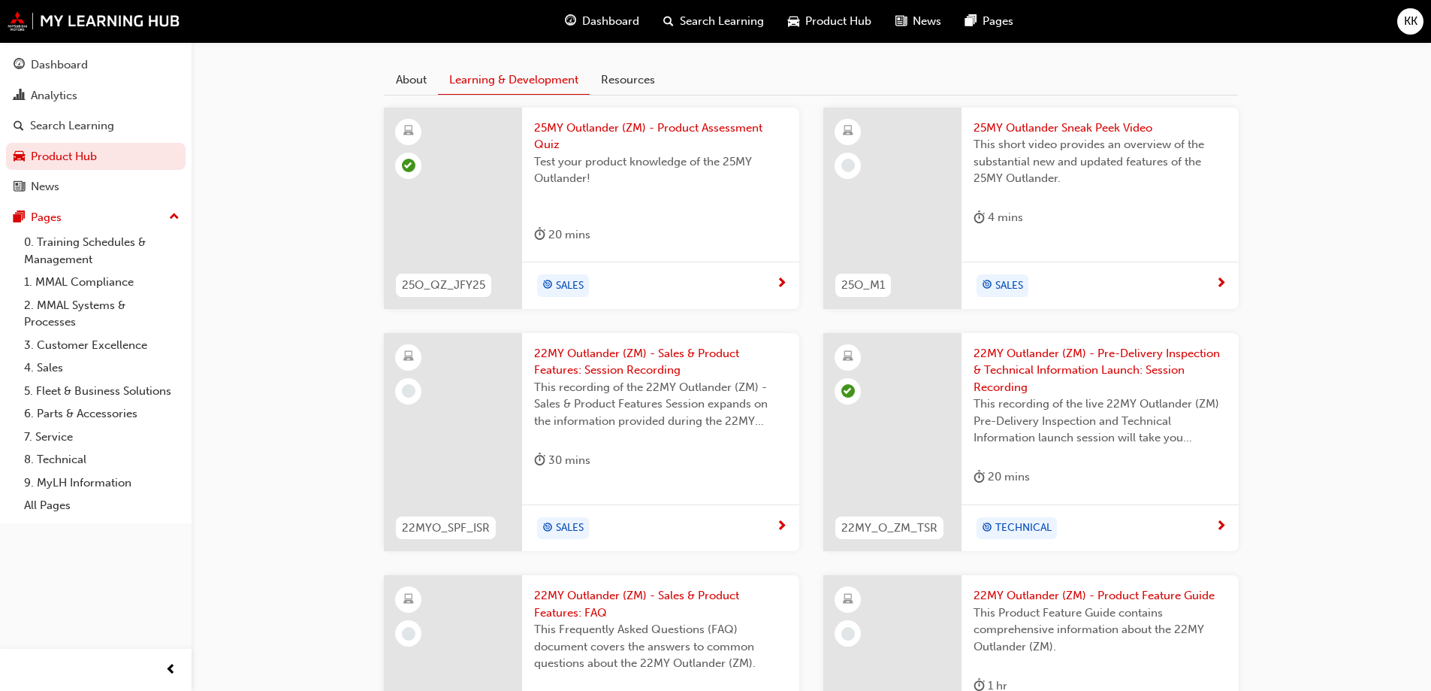
click at [1097, 161] on span "This short video provides an overview of the substantial new and updated featur…" at bounding box center [1100, 161] width 253 height 51
